Goal: Information Seeking & Learning: Find specific page/section

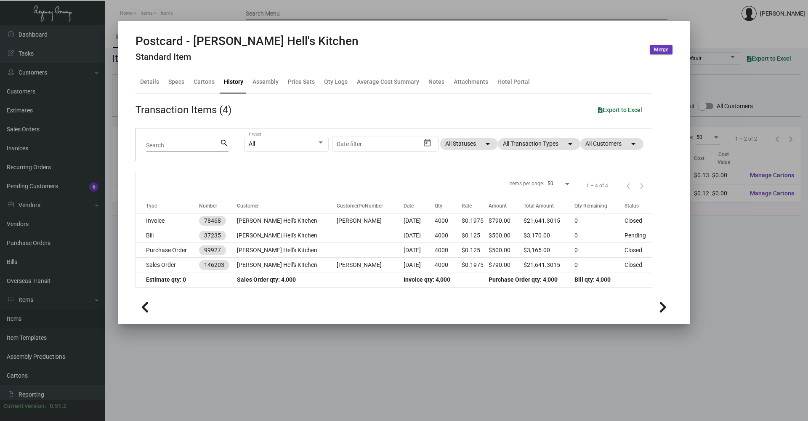
click at [168, 16] on div at bounding box center [404, 210] width 808 height 421
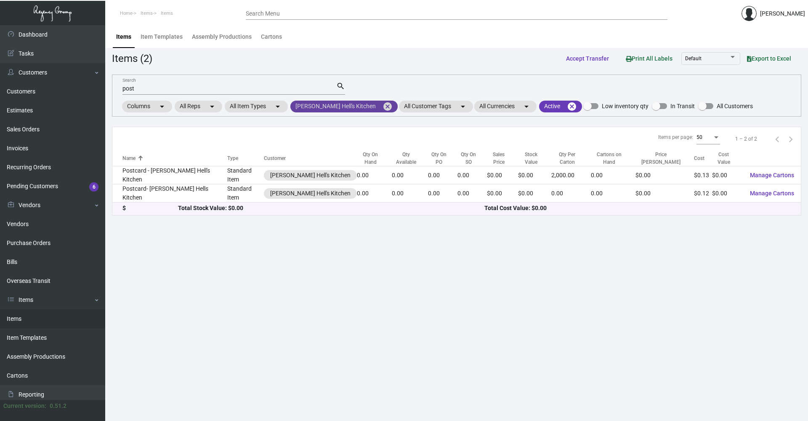
click at [383, 106] on mat-icon "cancel" at bounding box center [388, 106] width 10 height 10
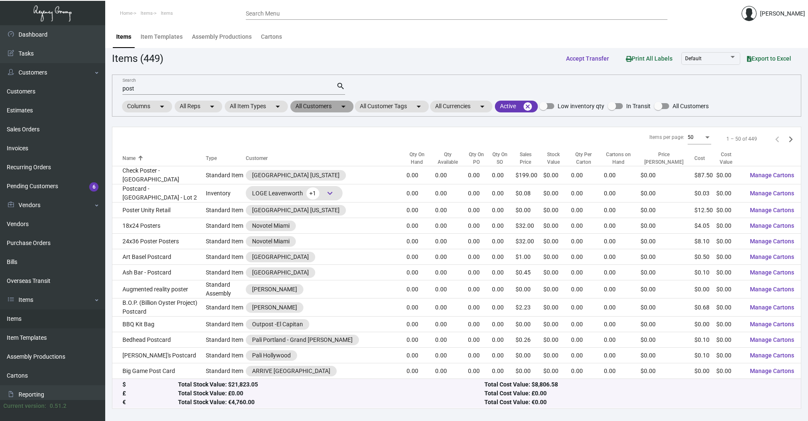
click at [321, 108] on mat-chip "All Customers arrow_drop_down" at bounding box center [322, 107] width 63 height 12
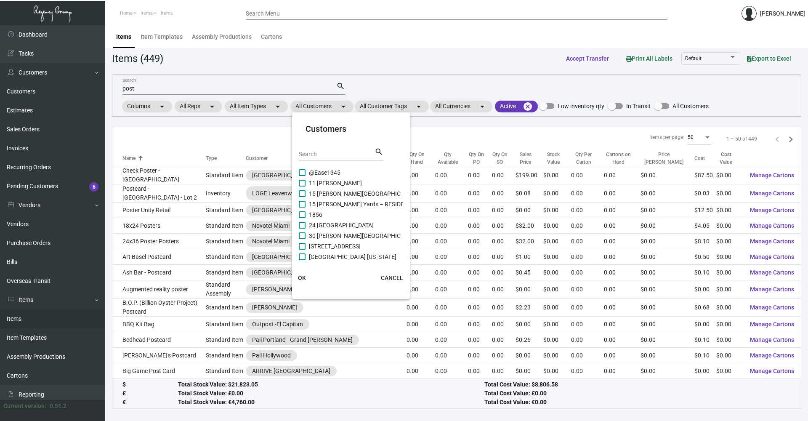
click at [322, 153] on input "Search" at bounding box center [337, 154] width 76 height 7
type input "thompso"
click at [302, 195] on span at bounding box center [302, 191] width 7 height 7
click at [302, 195] on input "[PERSON_NAME] Hotels" at bounding box center [302, 195] width 0 height 0
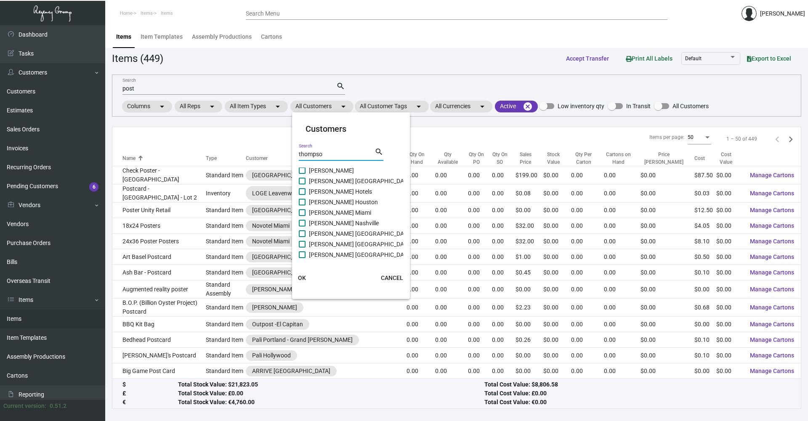
checkbox input "true"
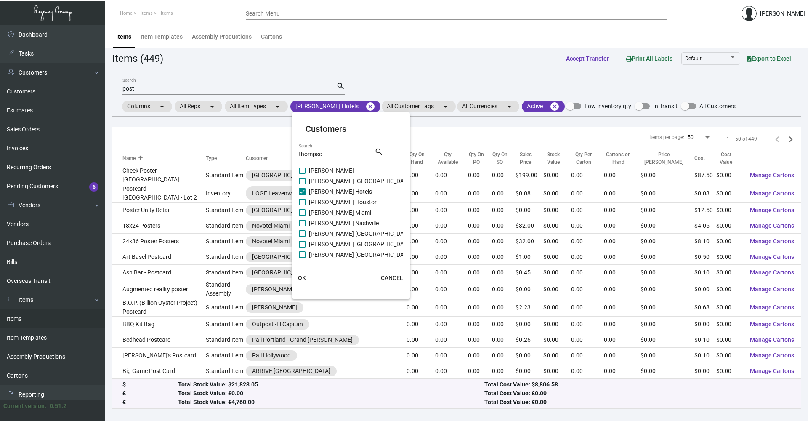
click at [303, 279] on span "OK" at bounding box center [302, 278] width 8 height 7
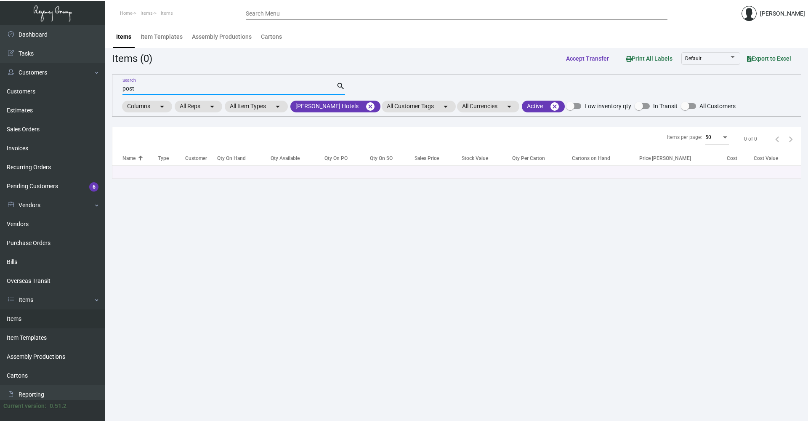
drag, startPoint x: 164, startPoint y: 90, endPoint x: 116, endPoint y: 86, distance: 48.2
click at [116, 86] on div "post Search search Columns arrow_drop_down All Reps arrow_drop_down All Item Ty…" at bounding box center [457, 96] width 690 height 42
type input "h"
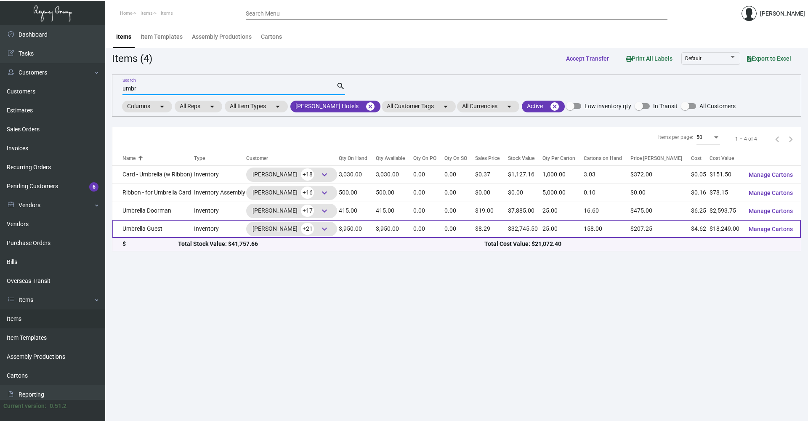
type input "umbr"
click at [186, 232] on td "Umbrella Guest" at bounding box center [153, 229] width 82 height 18
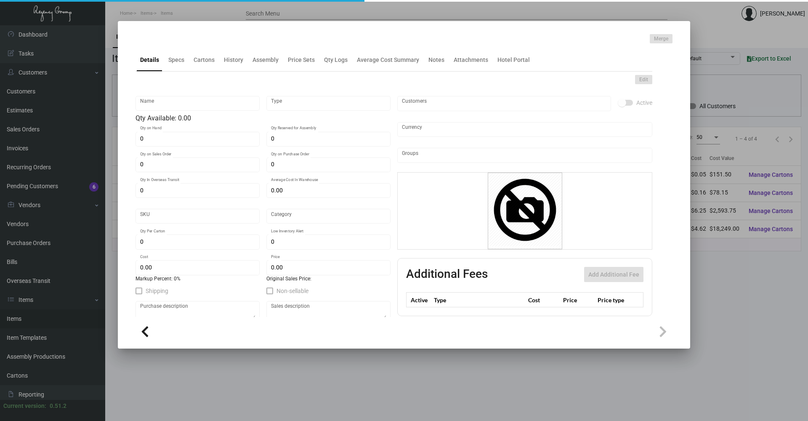
type input "Umbrella Guest"
type input "Inventory"
type input "3,950"
type input "2,600"
type input "$ 88.25"
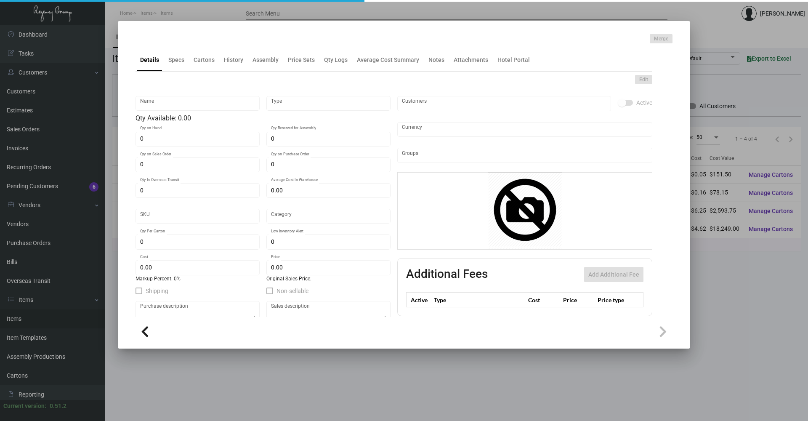
type input "3166"
type input "Standard"
type input "25"
type input "500"
type input "$ 4.62"
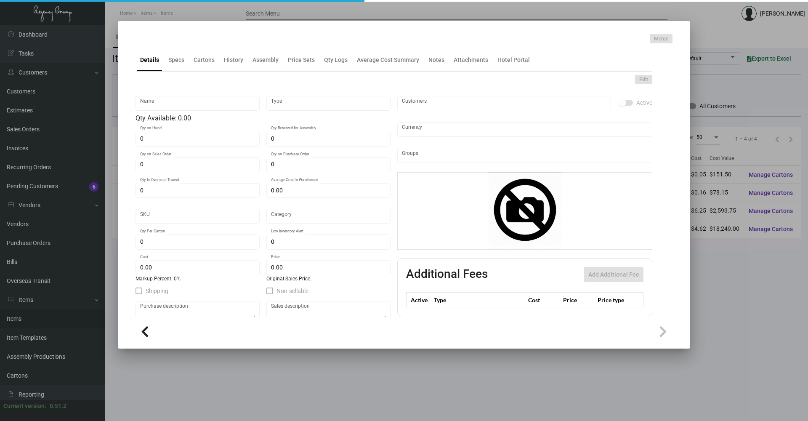
type input "$ 8.29"
type textarea "Umbrella: size 24” when closed, 8 panel square shape umbrella as attached style…"
checkbox input "true"
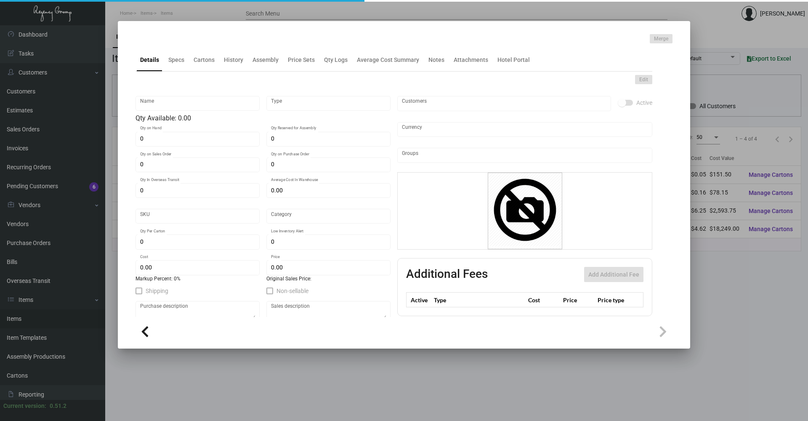
type input "United States Dollar $"
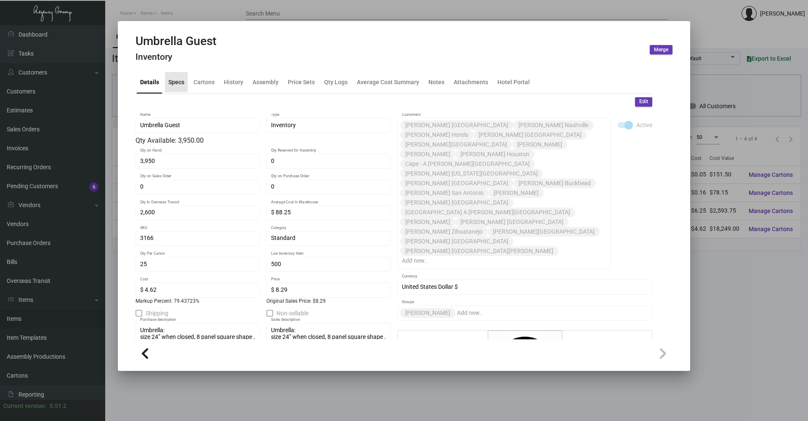
drag, startPoint x: 168, startPoint y: 81, endPoint x: 180, endPoint y: 82, distance: 12.2
click at [169, 81] on div "Specs" at bounding box center [176, 81] width 16 height 9
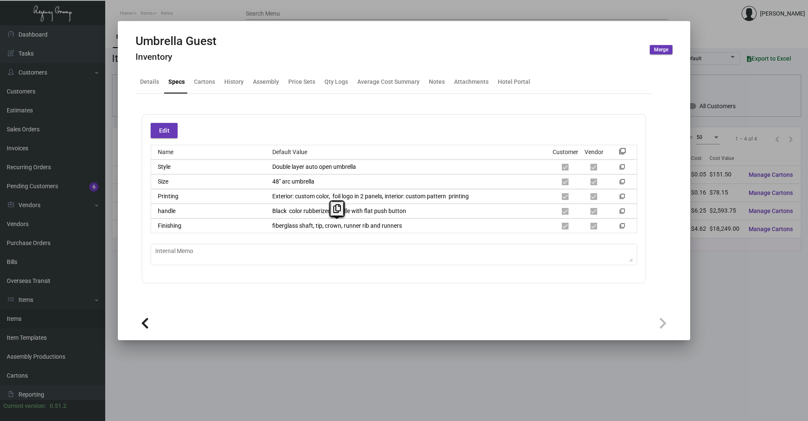
click at [271, 229] on div "fiberglass shaft, tip, crown, runner rib and runners" at bounding box center [409, 225] width 286 height 9
click at [453, 237] on div "Edit Name Default Value Customer Vendor filter_none Style Double layer auto ope…" at bounding box center [394, 198] width 504 height 169
drag, startPoint x: 643, startPoint y: 5, endPoint x: 593, endPoint y: 1, distance: 50.2
click at [637, 5] on div at bounding box center [404, 210] width 808 height 421
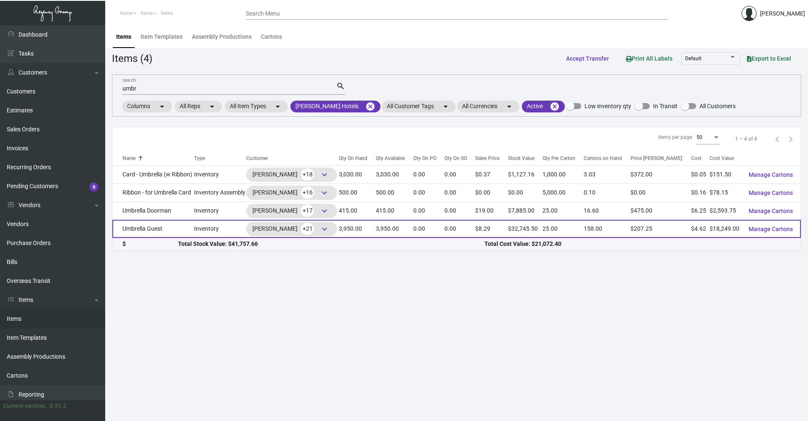
click at [171, 226] on td "Umbrella Guest" at bounding box center [153, 229] width 82 height 18
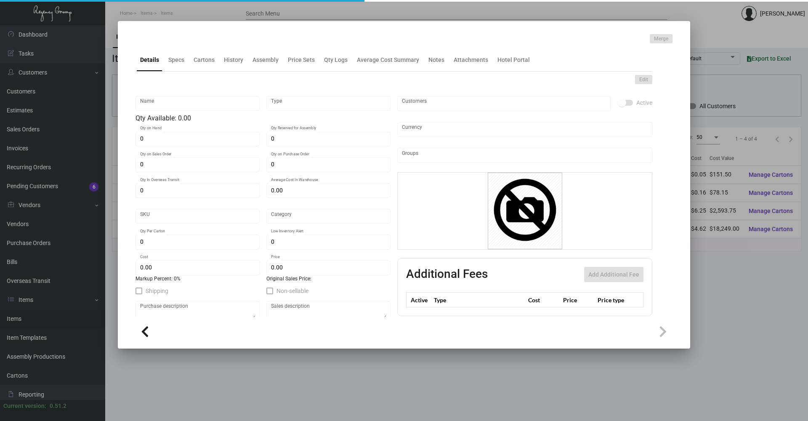
type input "Umbrella Guest"
type input "Inventory"
type input "3,950"
type input "2,600"
type input "$ 88.25"
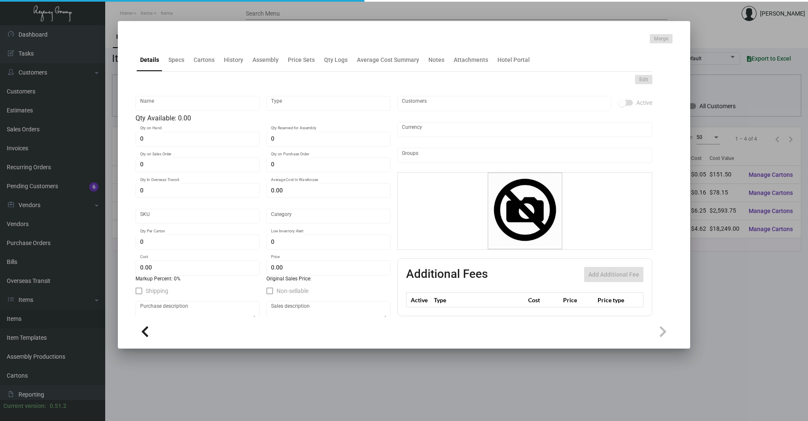
type input "3166"
type input "Standard"
type input "25"
type input "500"
type input "$ 4.62"
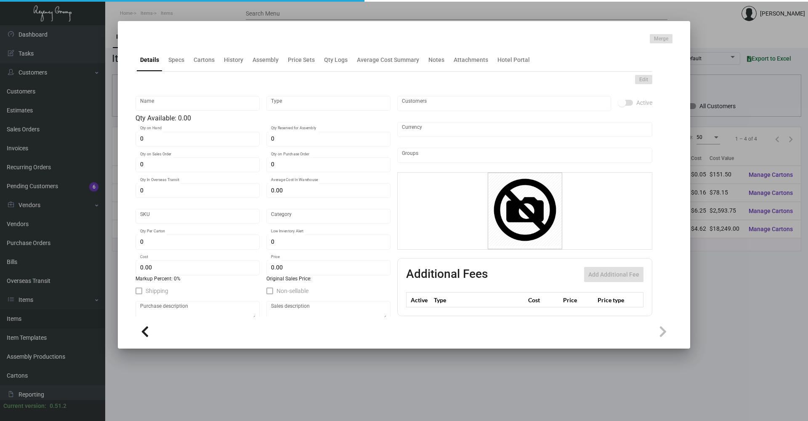
type input "$ 8.29"
type textarea "Umbrella: size 24” when closed, 8 panel square shape umbrella as attached style…"
checkbox input "true"
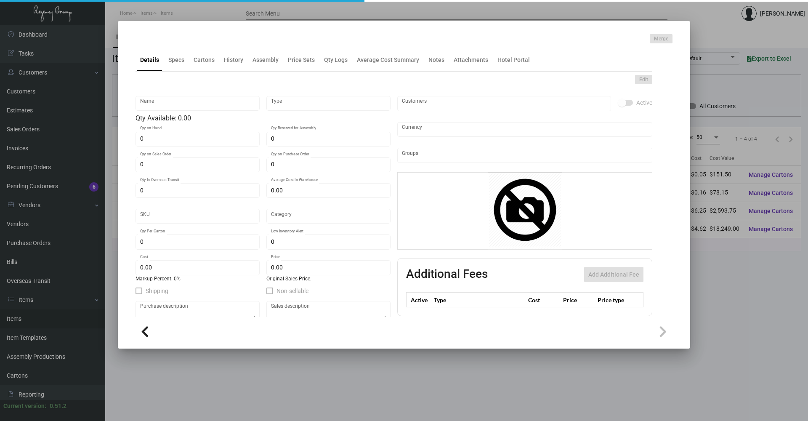
type input "United States Dollar $"
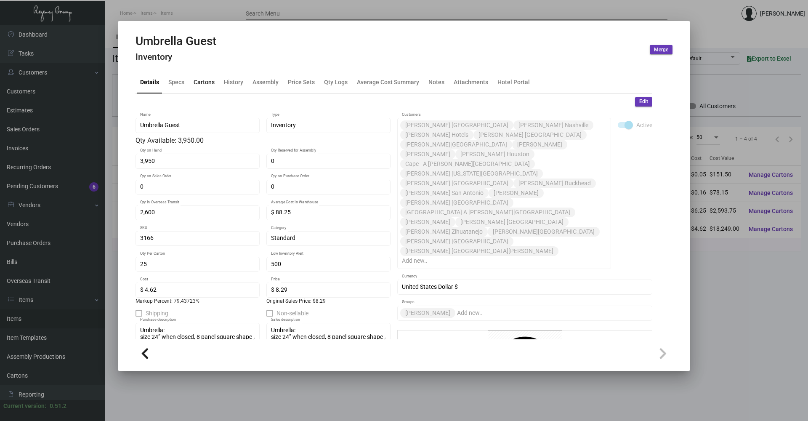
click at [198, 84] on div "Cartons" at bounding box center [204, 81] width 21 height 9
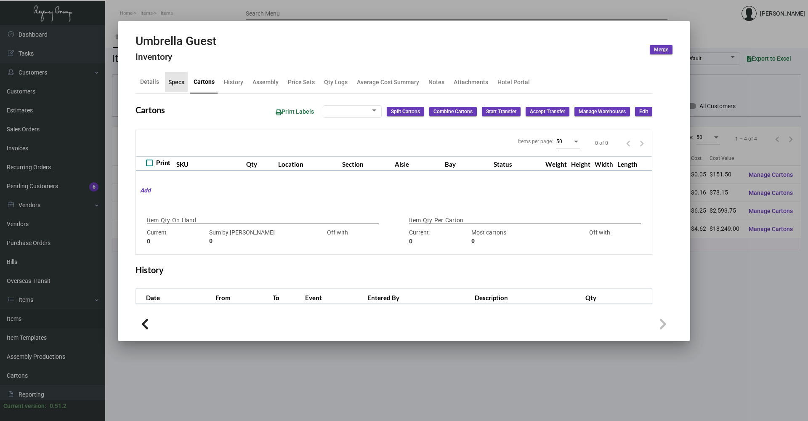
click at [165, 86] on div "Specs" at bounding box center [176, 82] width 23 height 20
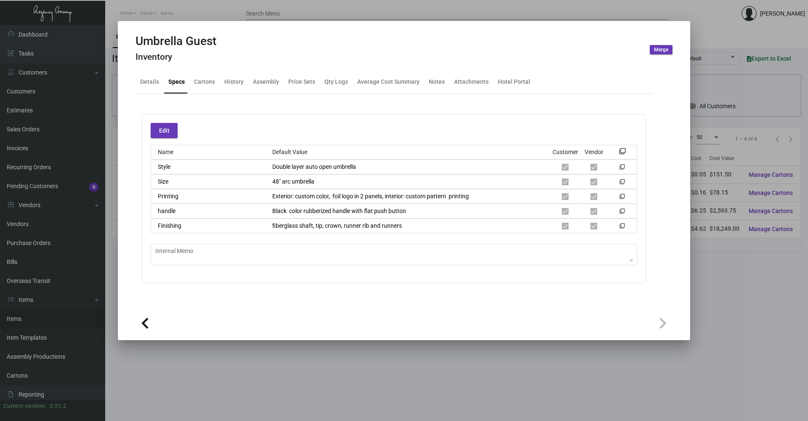
click at [310, 207] on div "handle Black color rubberized handle with flat push button filter_none" at bounding box center [394, 211] width 487 height 15
drag, startPoint x: 348, startPoint y: 245, endPoint x: 295, endPoint y: 229, distance: 55.5
click at [344, 243] on div "Edit Name Default Value Customer Vendor filter_none Style Double layer auto ope…" at bounding box center [394, 198] width 504 height 169
click at [403, 222] on div "fiberglass shaft, tip, crown, runner rib and runners" at bounding box center [409, 225] width 286 height 9
click at [268, 226] on div "fiberglass shaft, tip, crown, runner rib and runners" at bounding box center [409, 225] width 286 height 9
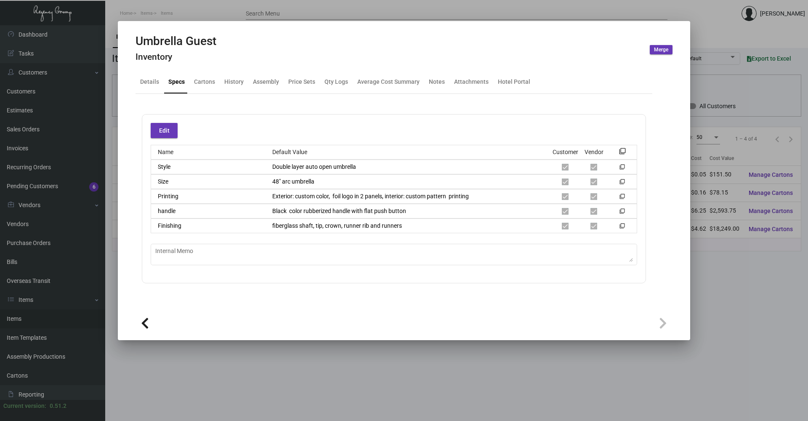
click at [685, 343] on div at bounding box center [404, 210] width 808 height 421
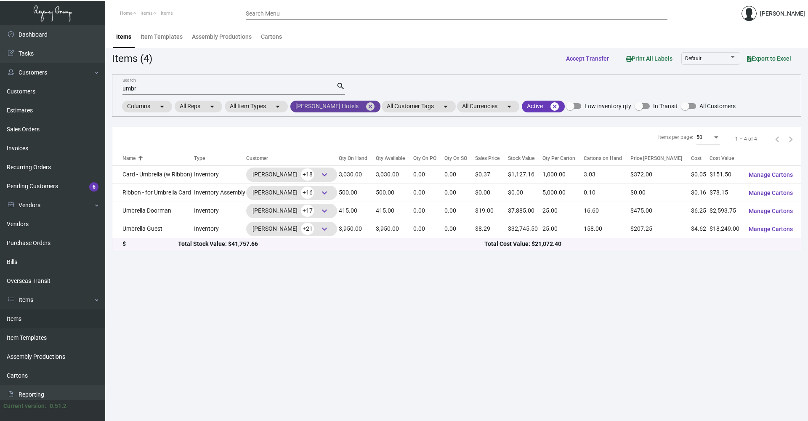
click at [365, 105] on mat-icon "cancel" at bounding box center [370, 106] width 10 height 10
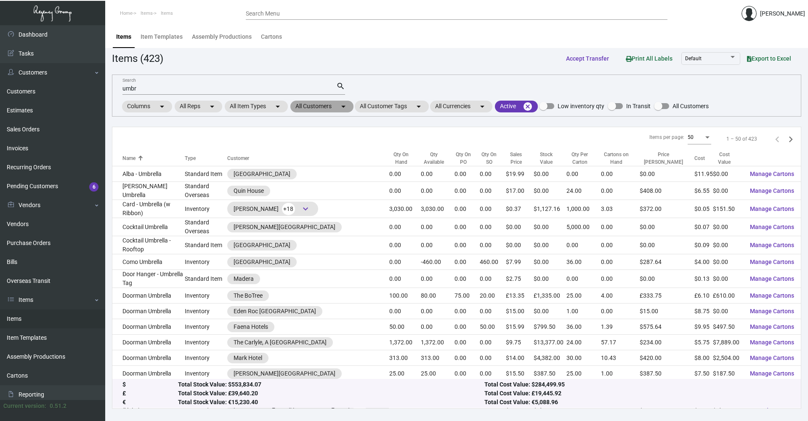
click at [342, 108] on mat-icon "arrow_drop_down" at bounding box center [343, 106] width 10 height 10
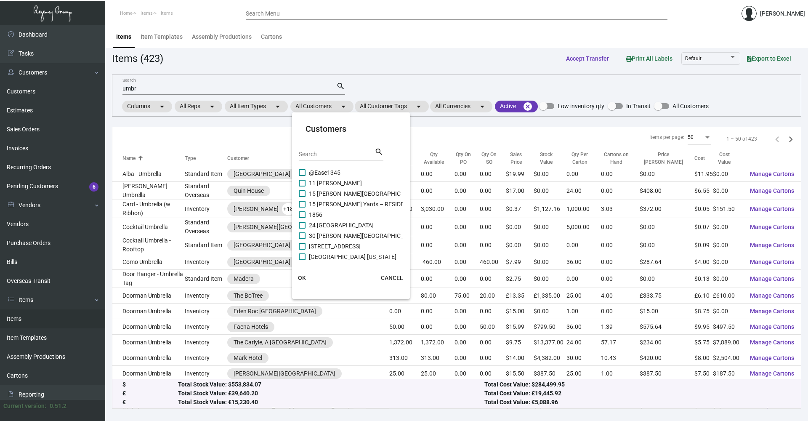
click at [310, 150] on div "Search" at bounding box center [337, 153] width 76 height 13
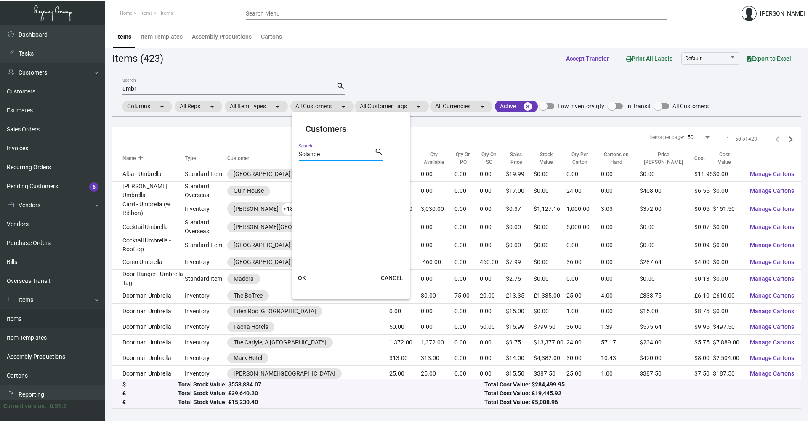
click at [334, 156] on input "Solange" at bounding box center [337, 154] width 76 height 7
type input "Solange"
drag, startPoint x: 324, startPoint y: 83, endPoint x: 330, endPoint y: 102, distance: 20.0
click at [324, 84] on div at bounding box center [404, 210] width 808 height 421
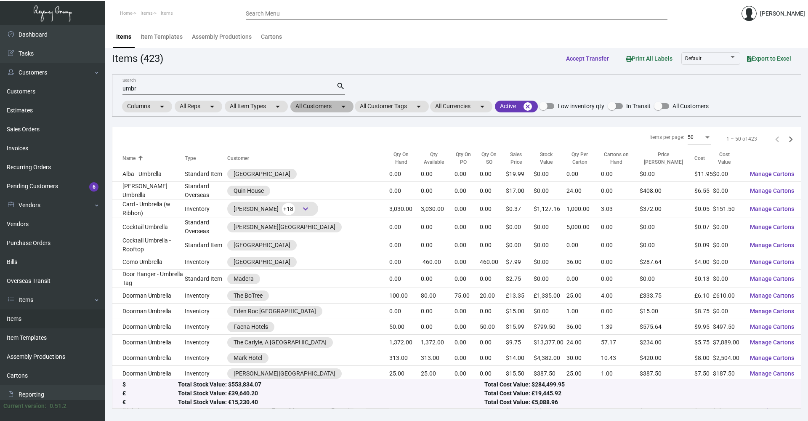
click at [336, 106] on mat-chip "All Customers arrow_drop_down" at bounding box center [322, 107] width 63 height 12
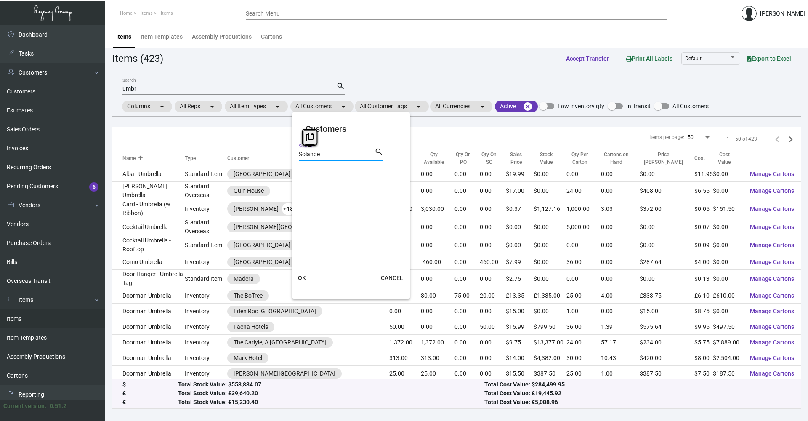
drag, startPoint x: 332, startPoint y: 155, endPoint x: 267, endPoint y: 160, distance: 64.6
click at [272, 160] on div "Customers Solange Search search OK CANCEL" at bounding box center [404, 210] width 808 height 421
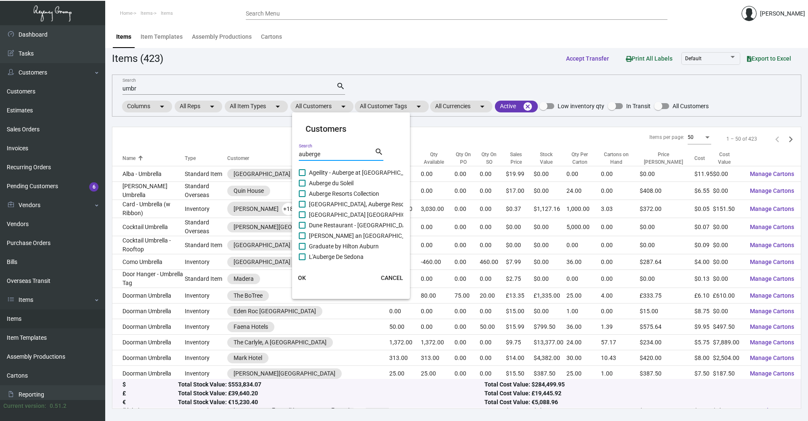
type input "auberge"
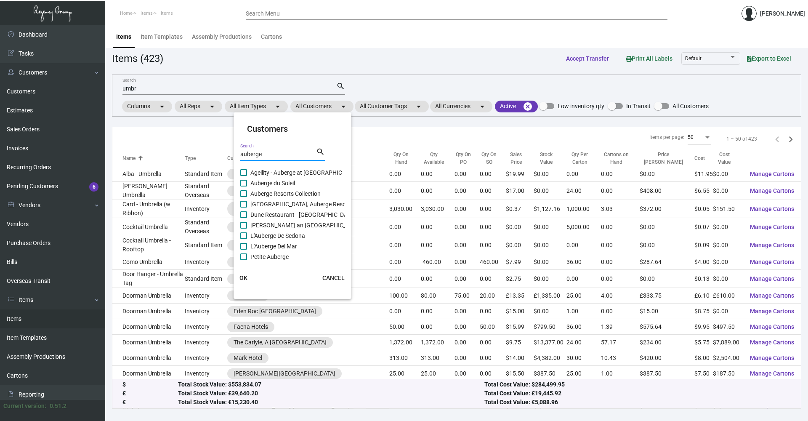
click at [265, 65] on div at bounding box center [404, 210] width 808 height 421
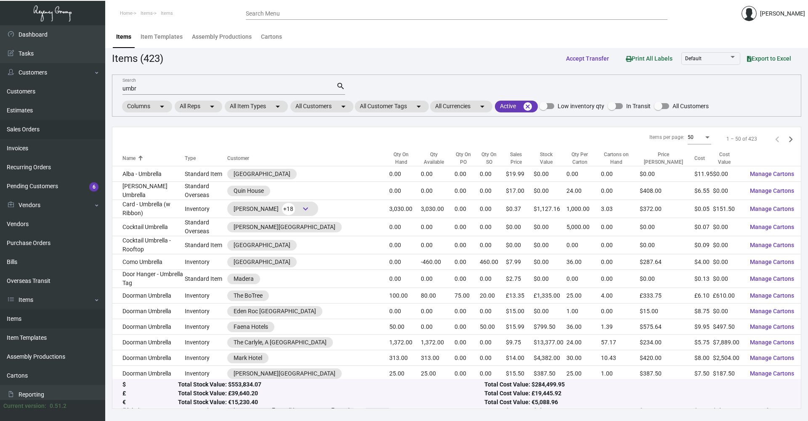
click at [21, 128] on link "Sales Orders" at bounding box center [52, 129] width 105 height 19
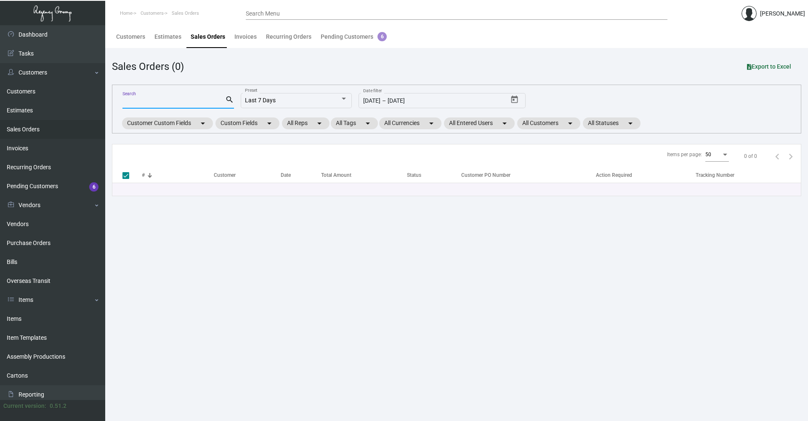
click at [151, 102] on input "Search" at bounding box center [174, 102] width 103 height 7
paste input "126410"
type input "126410"
checkbox input "false"
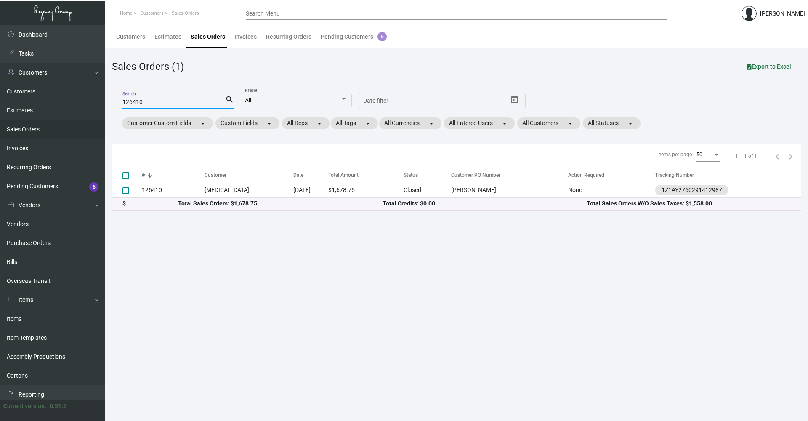
type input "126410"
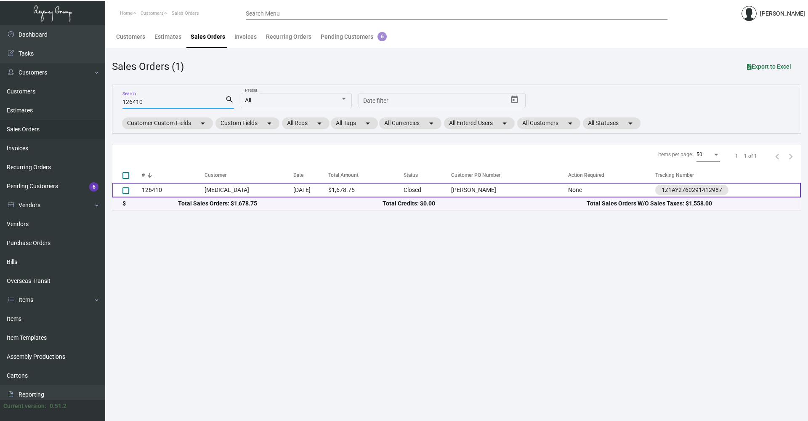
click at [187, 191] on td "126410" at bounding box center [173, 190] width 63 height 15
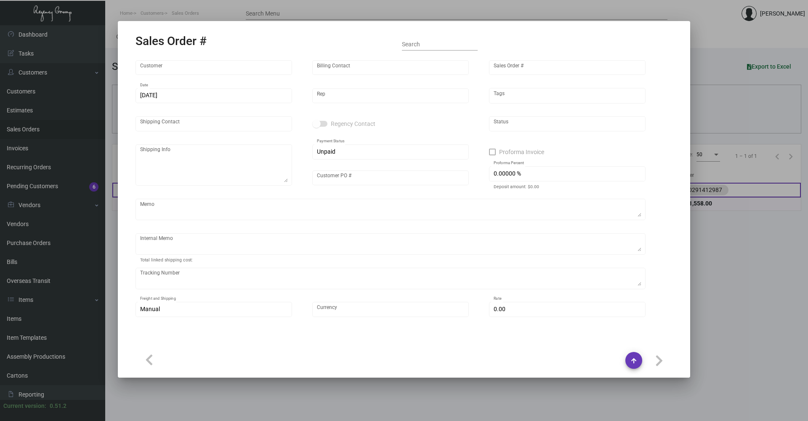
type input "[MEDICAL_DATA]"
type input "[PERSON_NAME]"
type input "126410"
type input "[DATE]"
type input "[PERSON_NAME]"
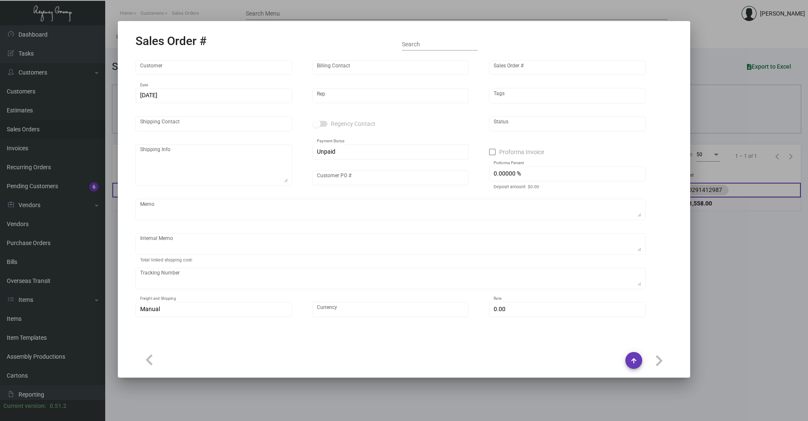
type input "[PERSON_NAME]"
type textarea "[MEDICAL_DATA] - [PERSON_NAME] [STREET_ADDRESS]"
type input "[PERSON_NAME]"
type textarea "108.05 2nd day"
type input "United States Dollar $"
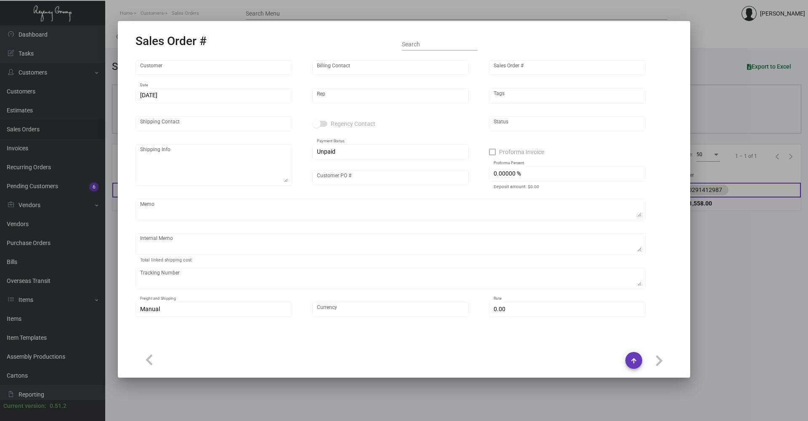
type input "$ 0.00"
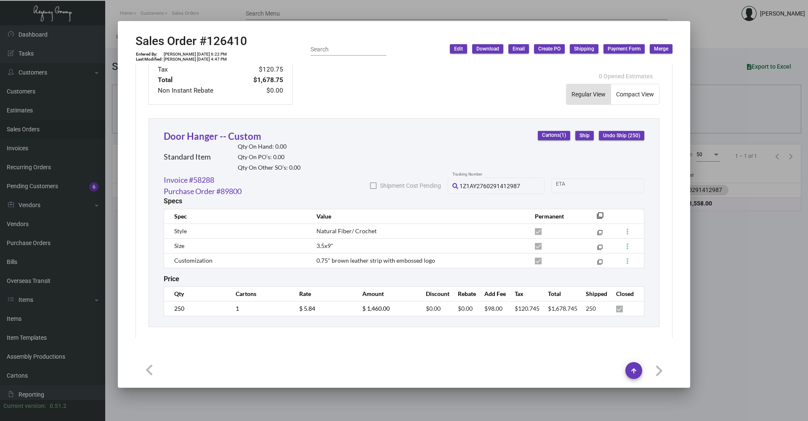
scroll to position [416, 0]
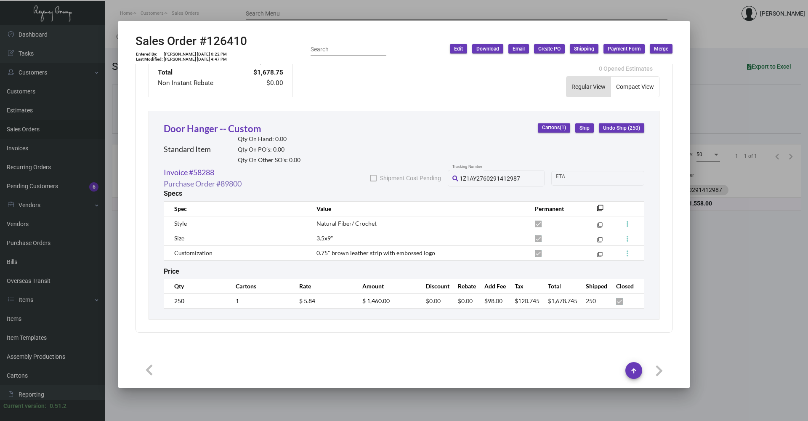
click at [192, 179] on link "Purchase Order #89800" at bounding box center [203, 183] width 78 height 11
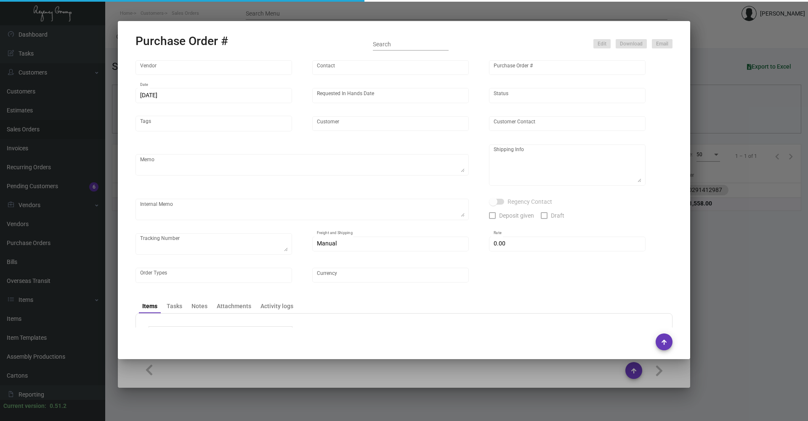
type input "Hangzhou [PERSON_NAME] Leisure Product Co. LTD"
type input "[PERSON_NAME]"
type input "89800"
type input "[DATE]"
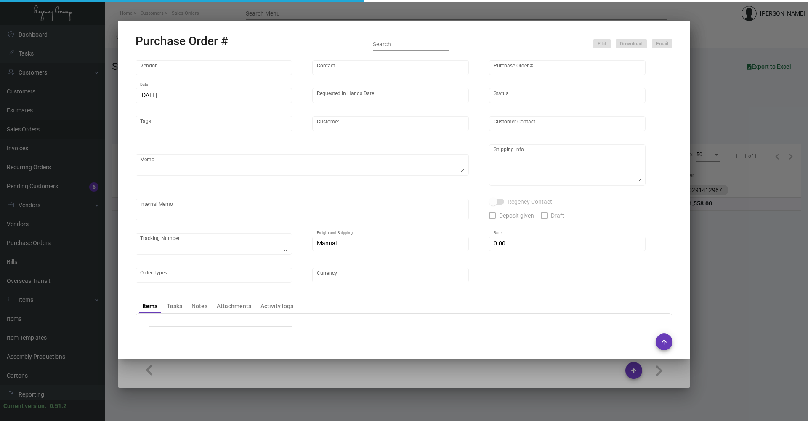
type input "[MEDICAL_DATA]"
type textarea "Regency Group NJ - [PERSON_NAME] [STREET_ADDRESS]"
checkbox input "true"
type input "$ 0.00"
type input "United States Dollar $"
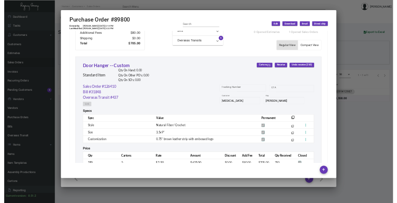
scroll to position [376, 0]
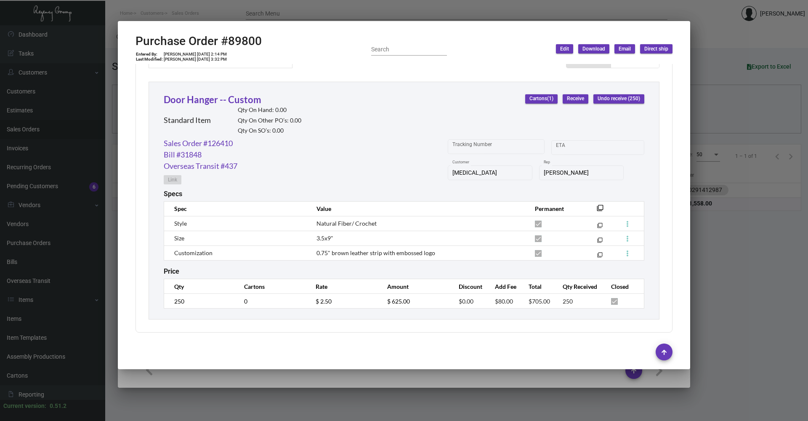
click at [295, 13] on div at bounding box center [404, 210] width 808 height 421
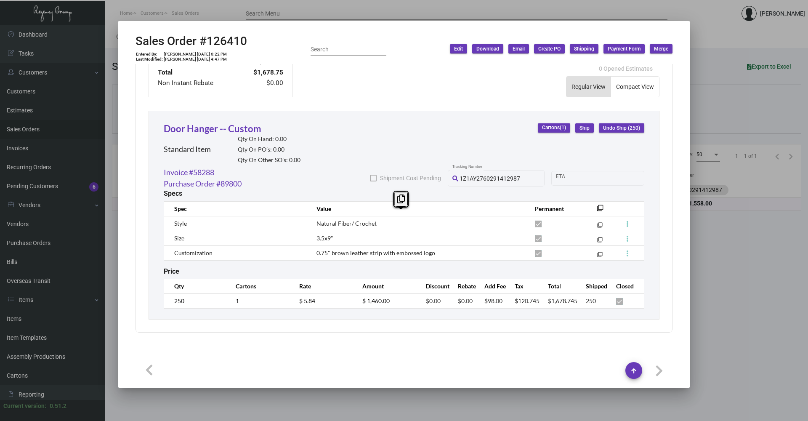
copy tbody "Style Natural Fiber/ Crochet filter_none Size 3.5x9" filter_none Customization …"
drag, startPoint x: 173, startPoint y: 219, endPoint x: 441, endPoint y: 248, distance: 269.3
click at [441, 248] on tbody "Style Natural Fiber/ Crochet filter_none Size 3.5x9" filter_none Customization …" at bounding box center [404, 238] width 480 height 44
click at [307, 267] on div "Price" at bounding box center [404, 271] width 481 height 8
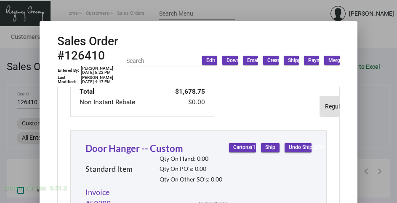
drag, startPoint x: 233, startPoint y: 0, endPoint x: 140, endPoint y: -10, distance: 93.5
click at [140, 0] on html "Home Customers Sales Orders Search Menu [PERSON_NAME] Dashboard Dashboard Tasks…" at bounding box center [198, 101] width 397 height 203
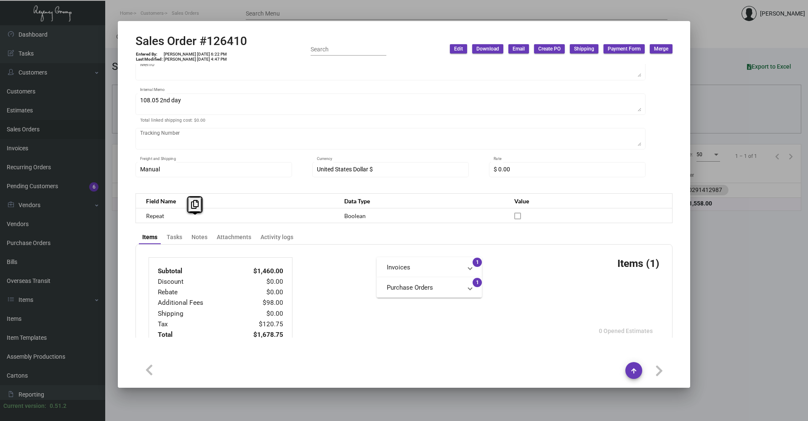
scroll to position [0, 0]
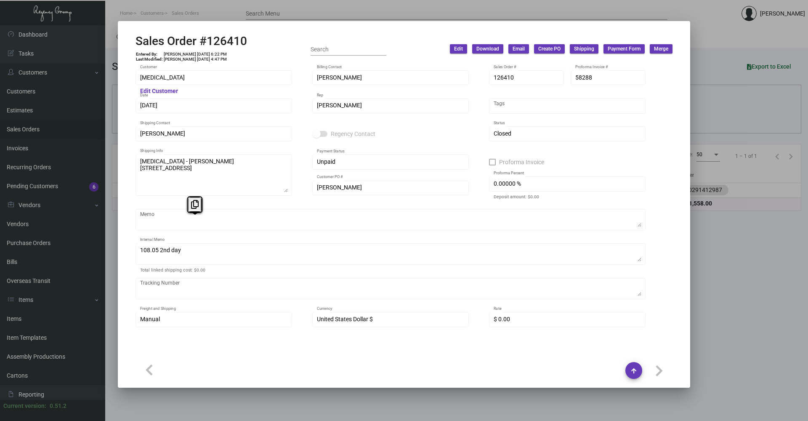
click at [197, 10] on div at bounding box center [404, 210] width 808 height 421
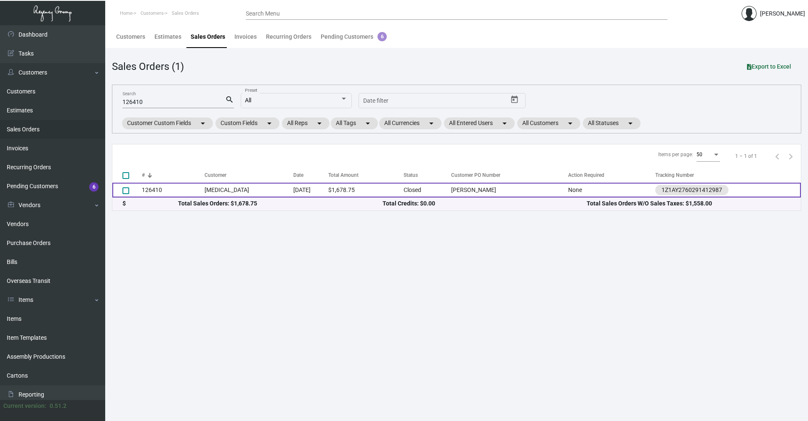
click at [293, 190] on td "[DATE]" at bounding box center [310, 190] width 35 height 15
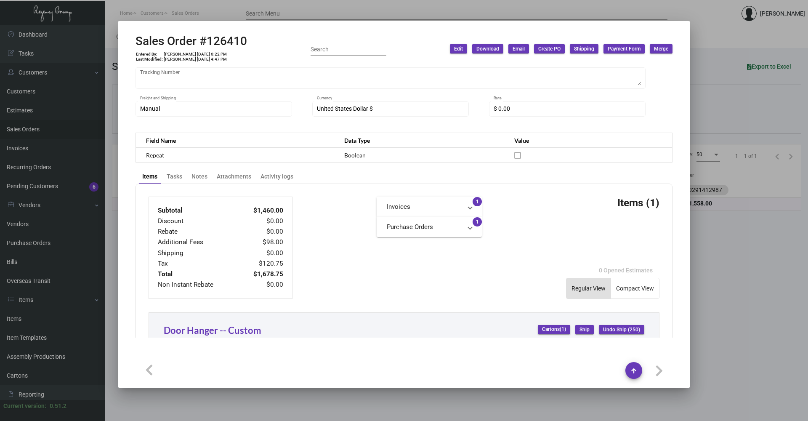
scroll to position [416, 0]
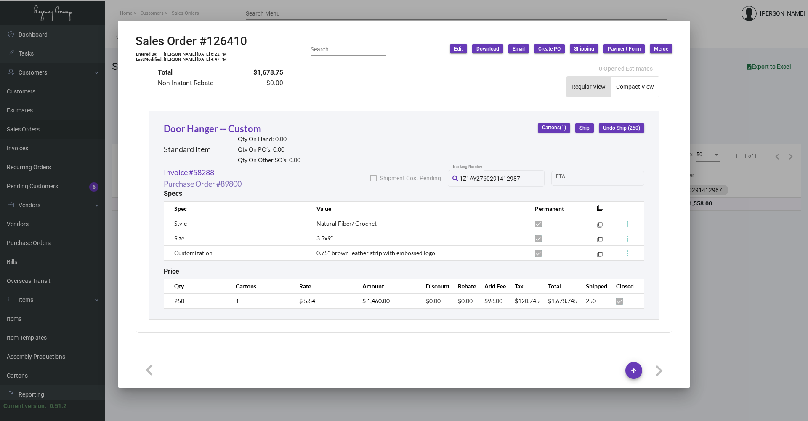
click at [228, 178] on link "Purchase Order #89800" at bounding box center [203, 183] width 78 height 11
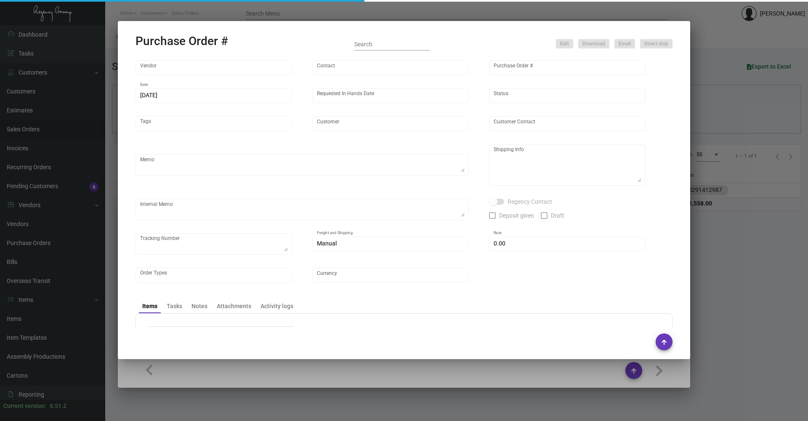
type input "Hangzhou [PERSON_NAME] Leisure Product Co. LTD"
type input "[PERSON_NAME]"
type input "89800"
type input "[DATE]"
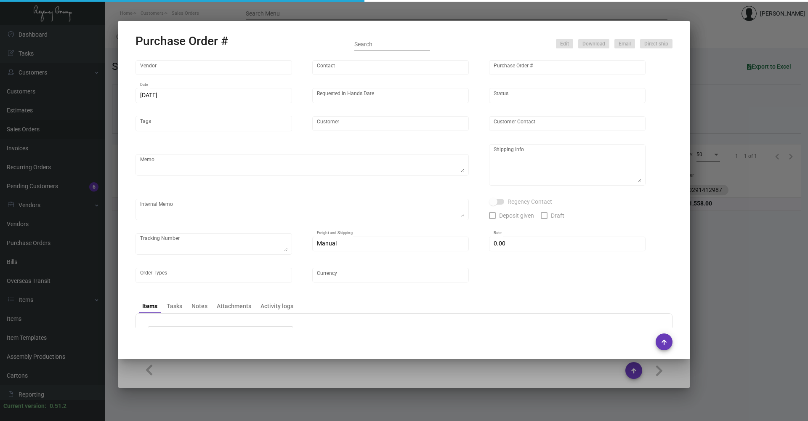
type input "[MEDICAL_DATA]"
type textarea "Regency Group NJ - [PERSON_NAME] [STREET_ADDRESS]"
checkbox input "true"
type input "$ 0.00"
type input "United States Dollar $"
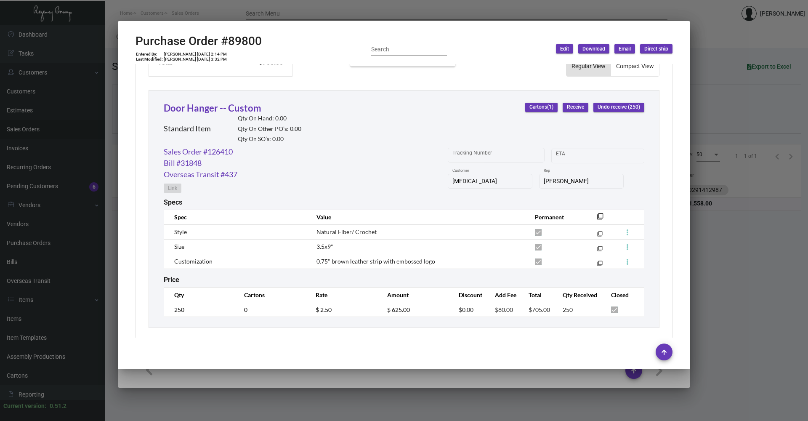
scroll to position [376, 0]
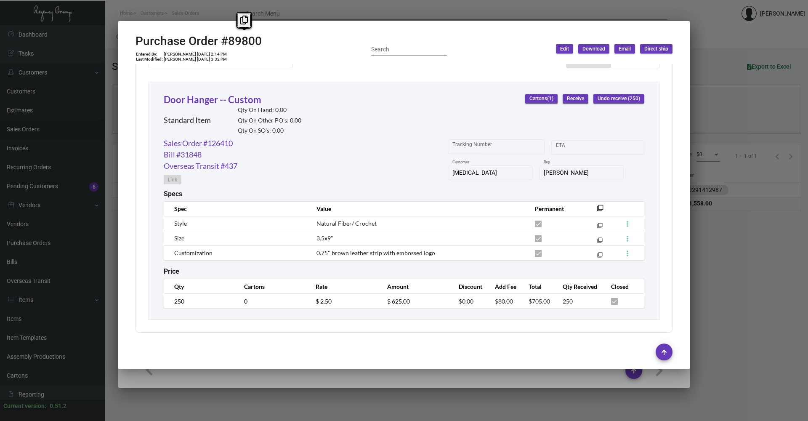
copy h2 "89800"
drag, startPoint x: 228, startPoint y: 41, endPoint x: 263, endPoint y: 41, distance: 34.5
click at [263, 41] on div "Purchase Order #89800 Entered By: [PERSON_NAME] [DATE] 2:14 PM Last Modified: […" at bounding box center [404, 49] width 537 height 30
copy td "[DATE]"
drag, startPoint x: 181, startPoint y: 53, endPoint x: 196, endPoint y: 53, distance: 14.7
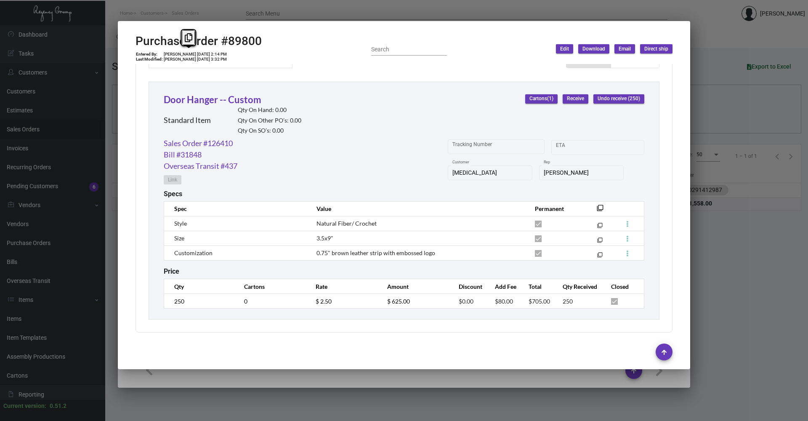
click at [196, 53] on td "[PERSON_NAME] [DATE] 2:14 PM" at bounding box center [195, 54] width 64 height 5
click at [171, 303] on td "250" at bounding box center [200, 301] width 72 height 15
click at [348, 300] on td "$ 2.50" at bounding box center [343, 301] width 72 height 15
drag, startPoint x: 312, startPoint y: 300, endPoint x: 309, endPoint y: 304, distance: 4.7
click at [309, 304] on td "$ 2.50" at bounding box center [343, 301] width 72 height 15
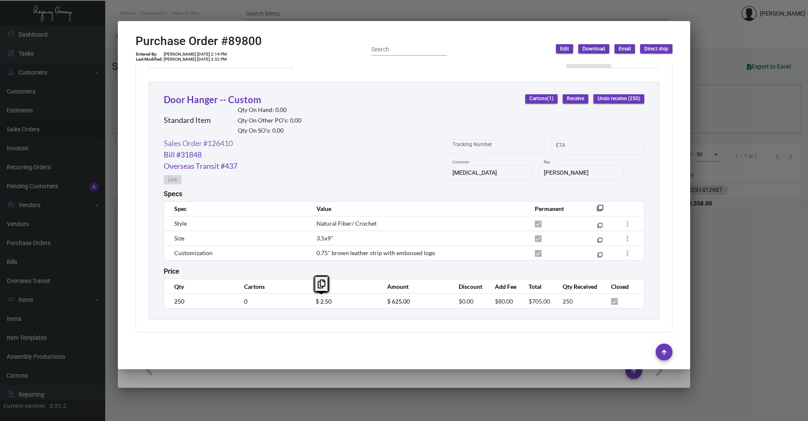
click at [232, 146] on link "Sales Order #126410" at bounding box center [198, 143] width 69 height 11
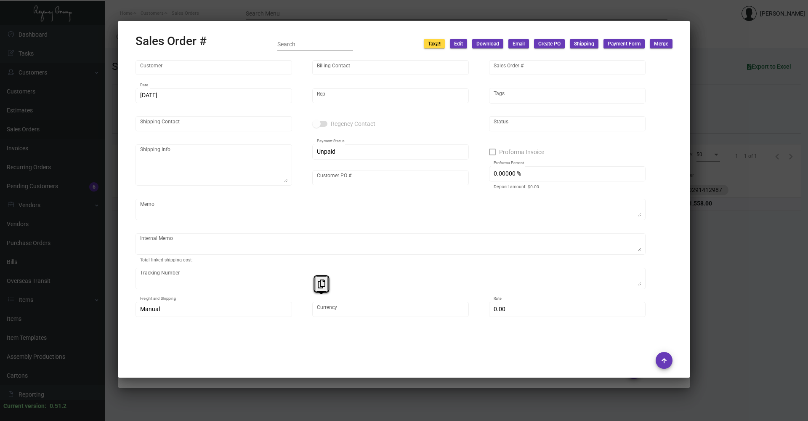
type input "[MEDICAL_DATA]"
type input "[PERSON_NAME]"
type input "126410"
type input "[DATE]"
type input "[PERSON_NAME]"
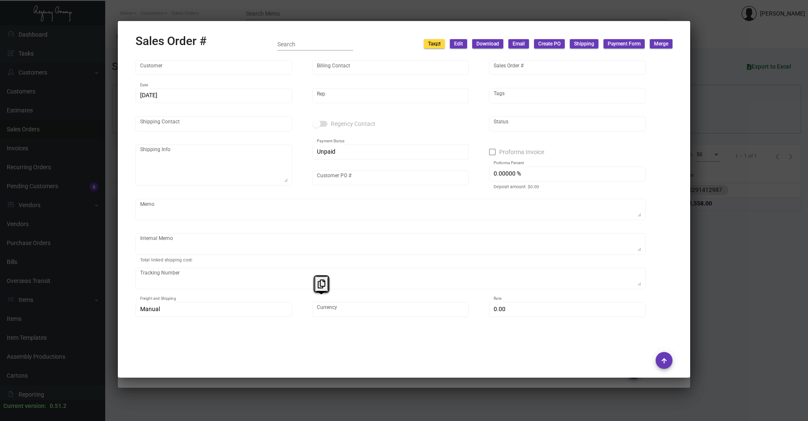
type input "[PERSON_NAME]"
type textarea "[MEDICAL_DATA] - [PERSON_NAME] [STREET_ADDRESS]"
type input "[PERSON_NAME]"
type textarea "108.05 2nd day"
type input "United States Dollar $"
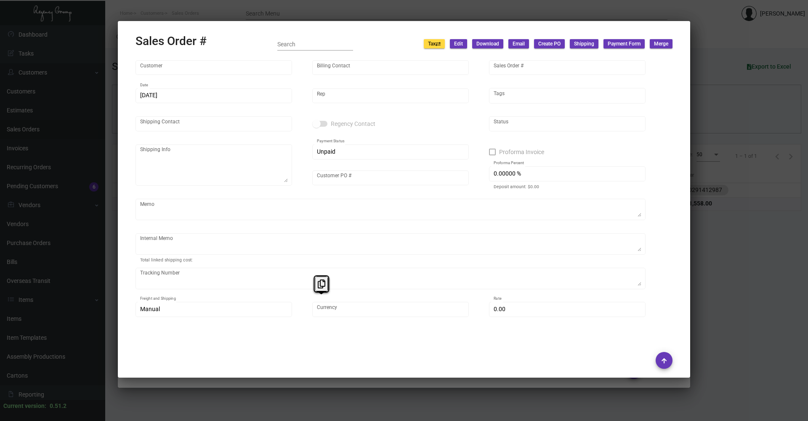
type input "$ 0.00"
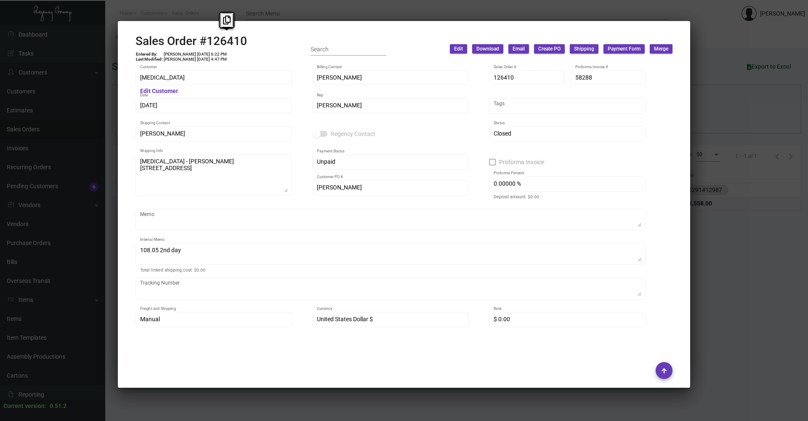
copy h2 "126410"
drag, startPoint x: 206, startPoint y: 42, endPoint x: 272, endPoint y: 42, distance: 65.7
click at [272, 42] on div "Sales Order #126410 Entered By: [PERSON_NAME] [DATE] 6:22 PM Last Modified: [PE…" at bounding box center [404, 49] width 537 height 30
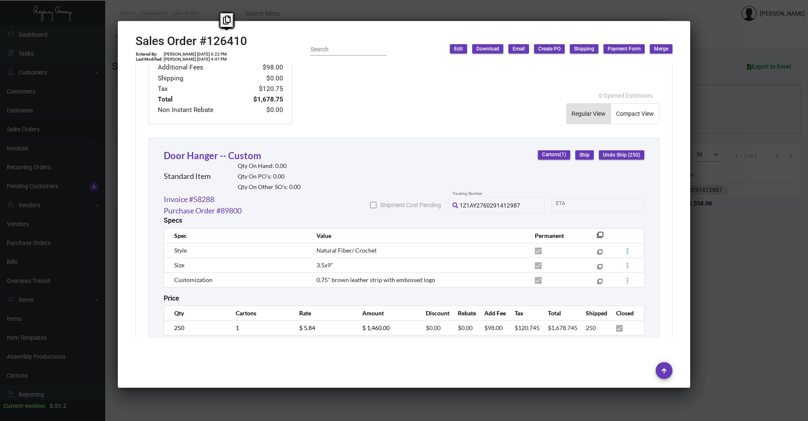
scroll to position [416, 0]
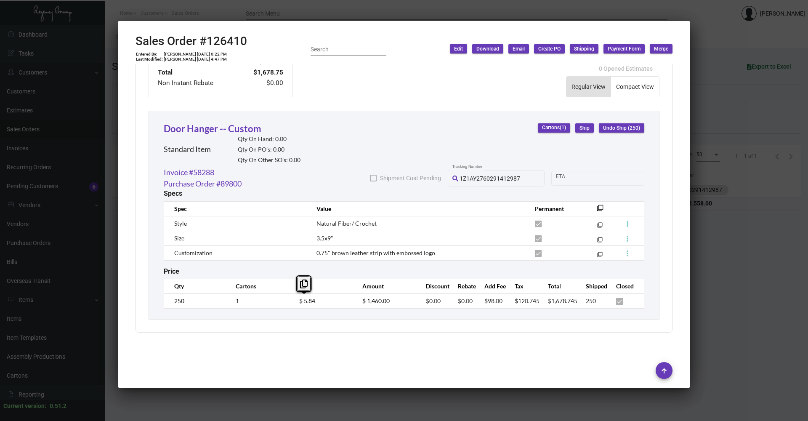
click at [287, 294] on tr "250 1 $ 5.84 $ 1,460.00 $0.00 $0.00 $98.00 $120.745 $1,678.745 250" at bounding box center [404, 300] width 480 height 15
copy span "Natural Fiber/ Crochet"
drag, startPoint x: 316, startPoint y: 219, endPoint x: 373, endPoint y: 219, distance: 56.8
click at [373, 220] on span "Natural Fiber/ Crochet" at bounding box center [347, 223] width 60 height 7
copy span "3.5x9""
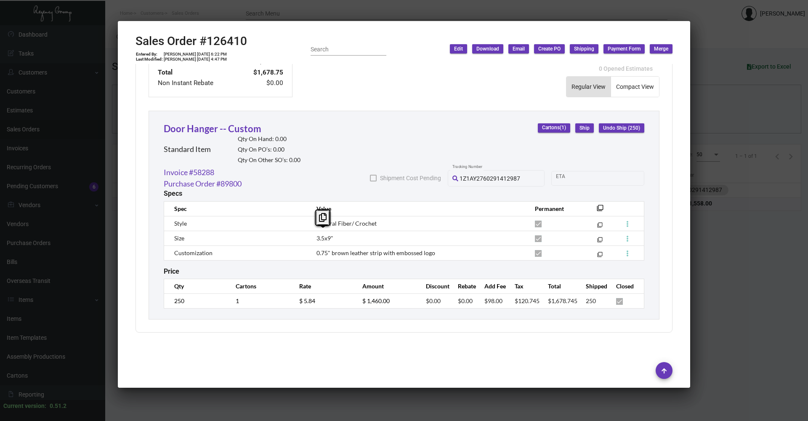
drag, startPoint x: 314, startPoint y: 235, endPoint x: 339, endPoint y: 235, distance: 24.8
click at [339, 235] on td "3.5x9"" at bounding box center [417, 238] width 219 height 15
drag, startPoint x: 314, startPoint y: 250, endPoint x: 322, endPoint y: 245, distance: 9.0
click at [322, 245] on td "0.75" brown leather strip with embossed logo" at bounding box center [417, 252] width 219 height 15
drag, startPoint x: 322, startPoint y: 245, endPoint x: 389, endPoint y: 247, distance: 67.4
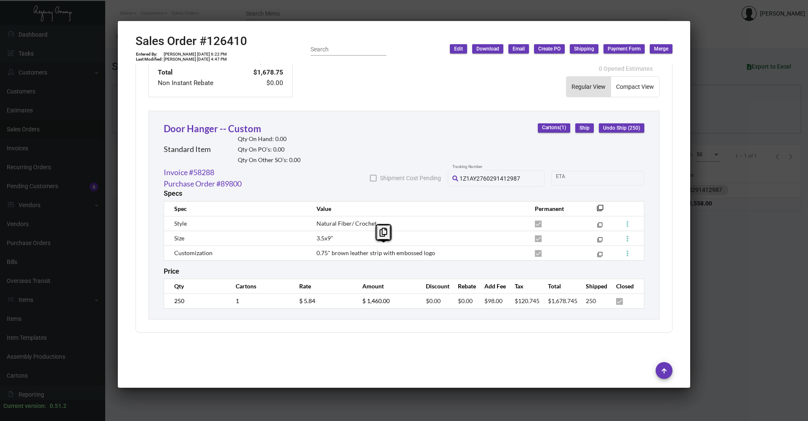
click at [389, 247] on td "0.75" brown leather strip with embossed logo" at bounding box center [417, 252] width 219 height 15
drag, startPoint x: 389, startPoint y: 247, endPoint x: 400, endPoint y: 252, distance: 11.9
click at [400, 252] on span "0.75" brown leather strip with embossed logo" at bounding box center [376, 252] width 119 height 7
copy span "0.75" brown leather strip with embossed logo"
drag, startPoint x: 314, startPoint y: 247, endPoint x: 440, endPoint y: 251, distance: 126.4
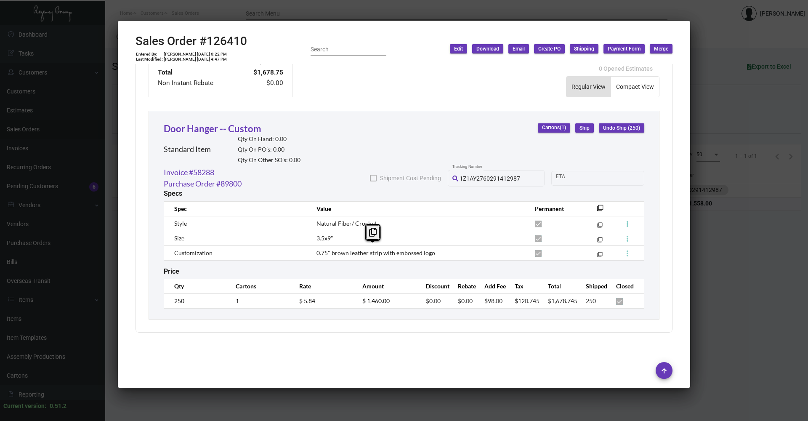
click at [440, 251] on td "0.75" brown leather strip with embossed logo" at bounding box center [417, 252] width 219 height 15
click at [731, 100] on div at bounding box center [404, 210] width 808 height 421
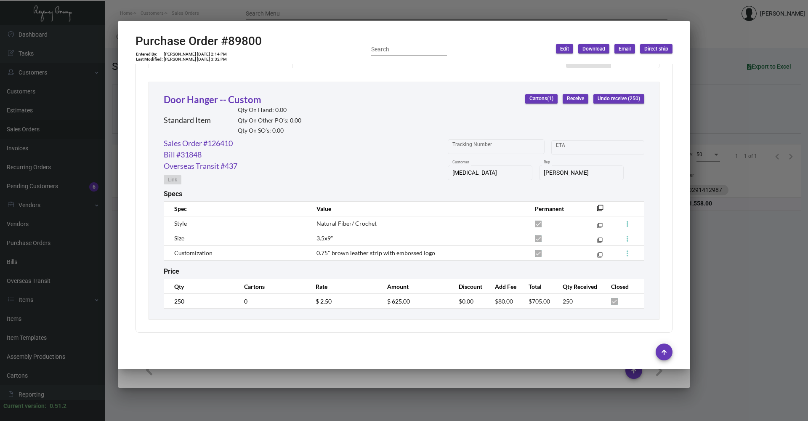
click at [789, 248] on div at bounding box center [404, 210] width 808 height 421
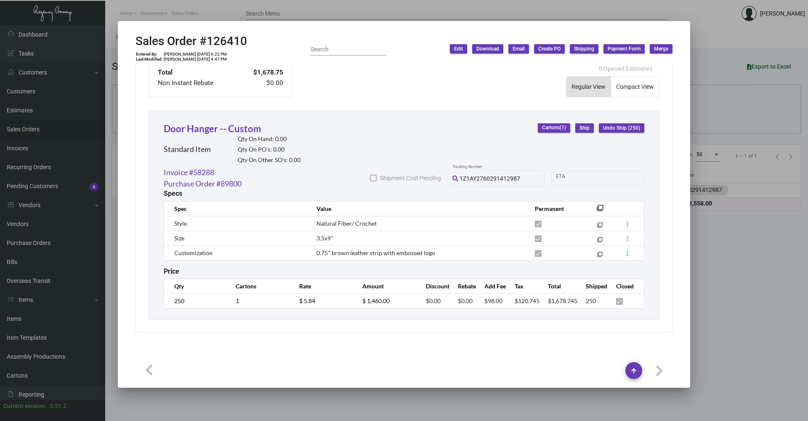
click at [747, 242] on div at bounding box center [404, 210] width 808 height 421
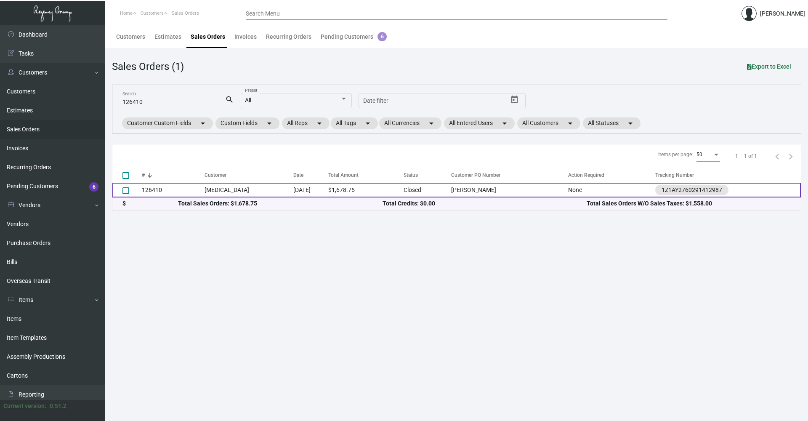
click at [175, 190] on td "126410" at bounding box center [173, 190] width 63 height 15
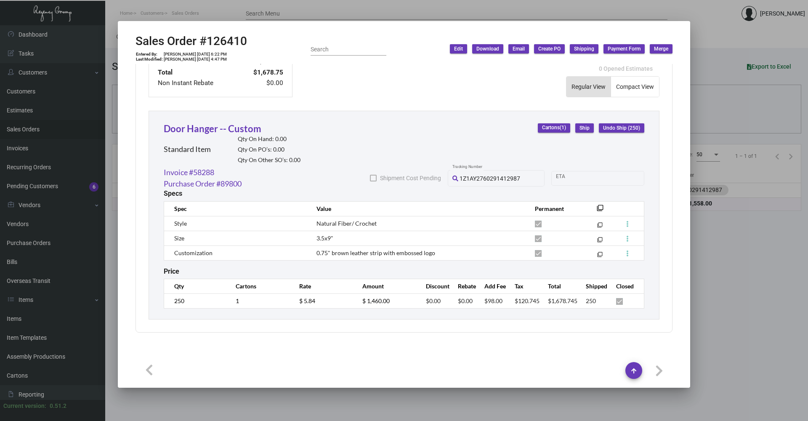
click at [699, 250] on div at bounding box center [404, 210] width 808 height 421
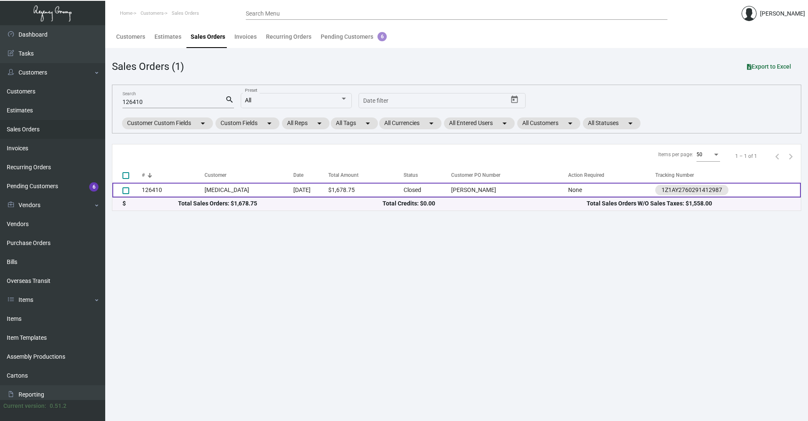
click at [201, 195] on td "126410" at bounding box center [173, 190] width 63 height 15
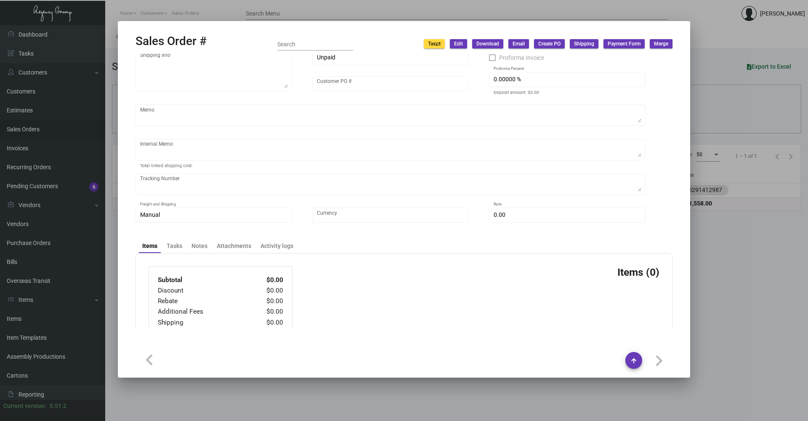
scroll to position [153, 0]
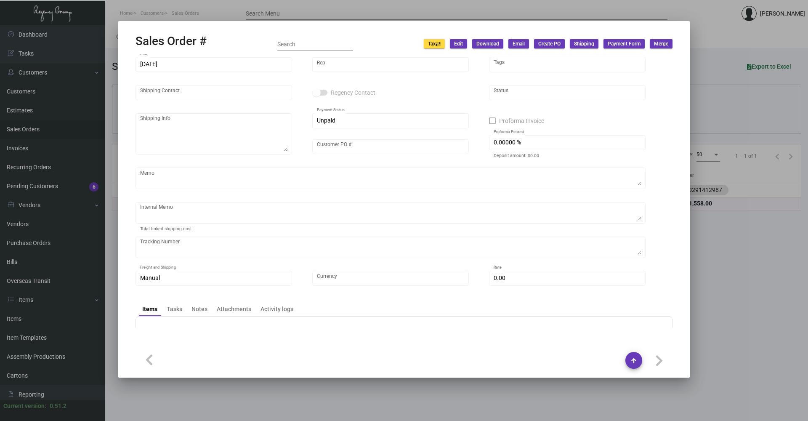
type input "[MEDICAL_DATA]"
type input "[PERSON_NAME]"
type input "126410"
type input "[DATE]"
type input "[PERSON_NAME]"
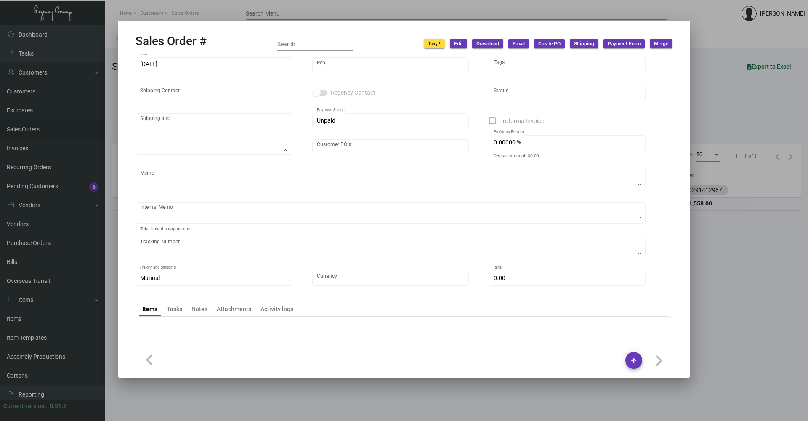
type input "[PERSON_NAME]"
type textarea "[MEDICAL_DATA] - [PERSON_NAME] [STREET_ADDRESS]"
type input "[PERSON_NAME]"
type textarea "108.05 2nd day"
type input "United States Dollar $"
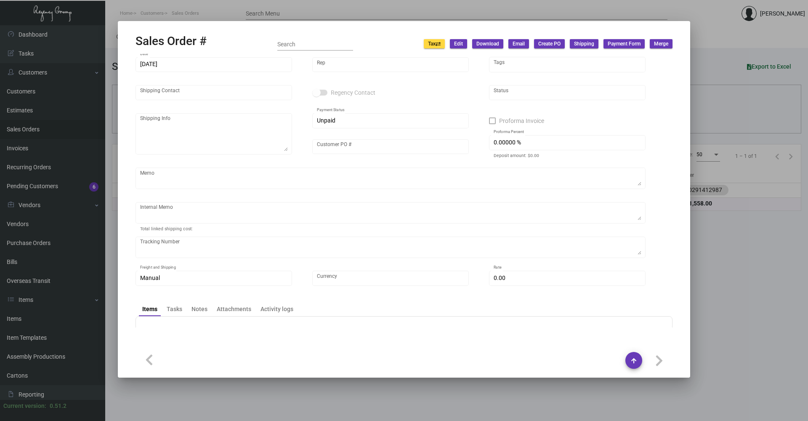
type input "$ 0.00"
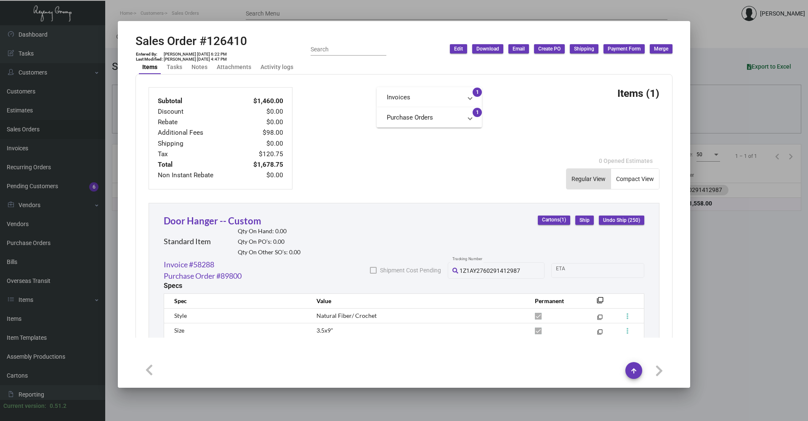
scroll to position [416, 0]
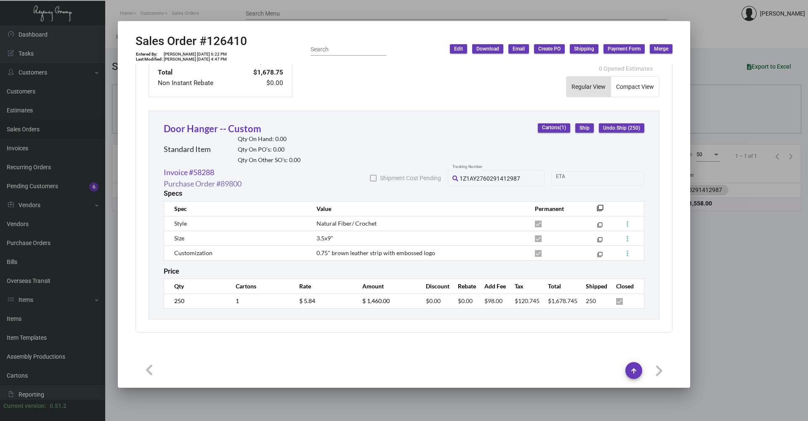
click at [212, 181] on link "Purchase Order #89800" at bounding box center [203, 183] width 78 height 11
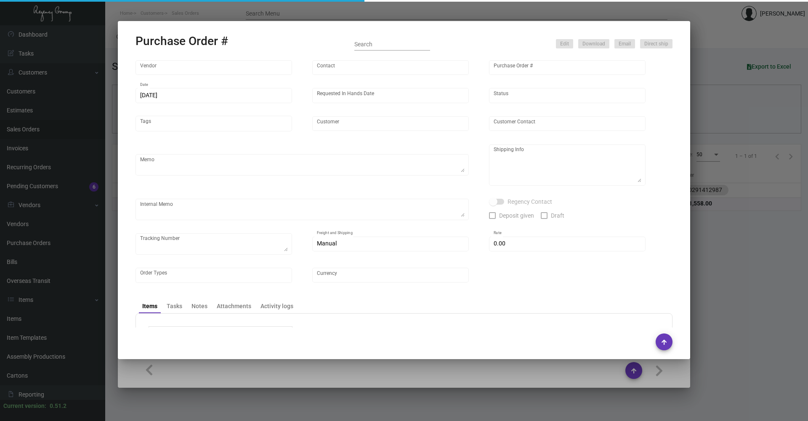
type input "Hangzhou [PERSON_NAME] Leisure Product Co. LTD"
type input "[PERSON_NAME]"
type input "89800"
type input "[DATE]"
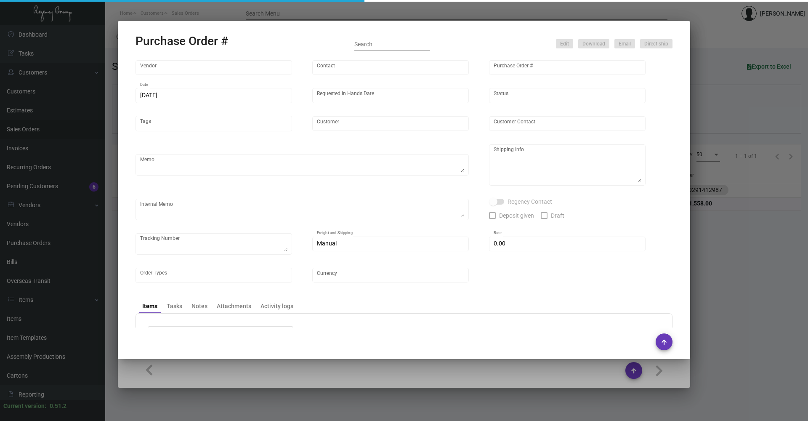
type input "[MEDICAL_DATA]"
type textarea "Regency Group NJ - [PERSON_NAME] [STREET_ADDRESS]"
checkbox input "true"
type input "$ 0.00"
type input "United States Dollar $"
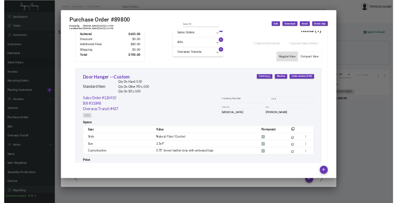
scroll to position [376, 0]
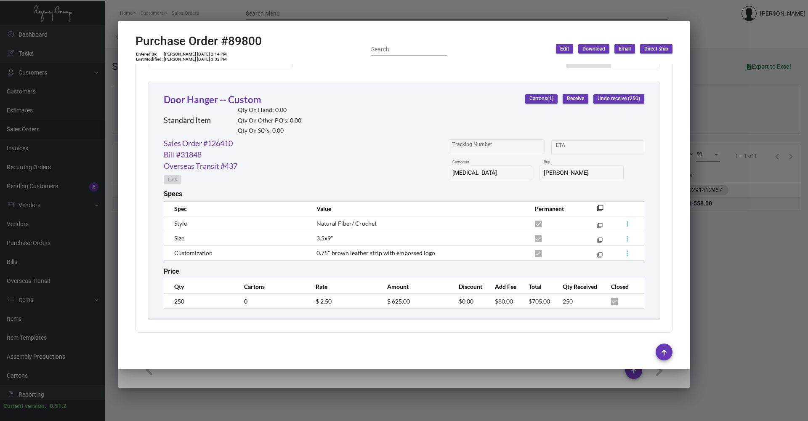
click at [740, 259] on div at bounding box center [404, 210] width 808 height 421
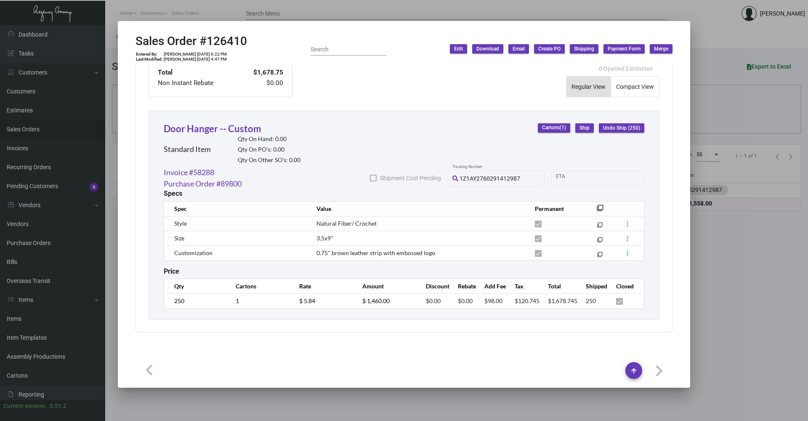
click at [736, 258] on div at bounding box center [404, 210] width 808 height 421
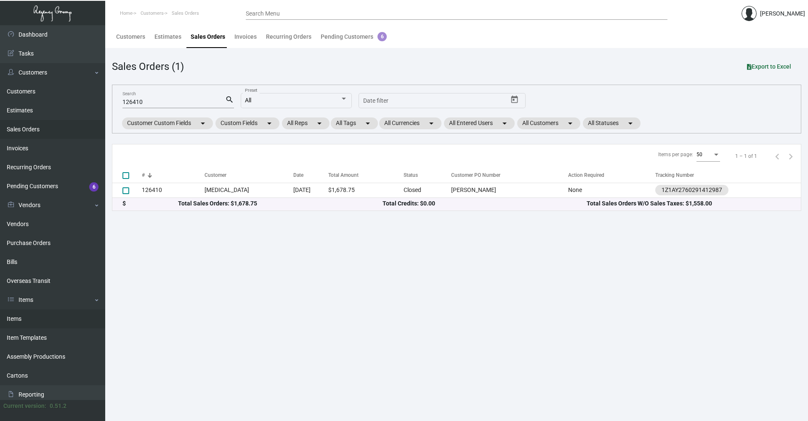
click at [33, 314] on link "Items" at bounding box center [52, 318] width 105 height 19
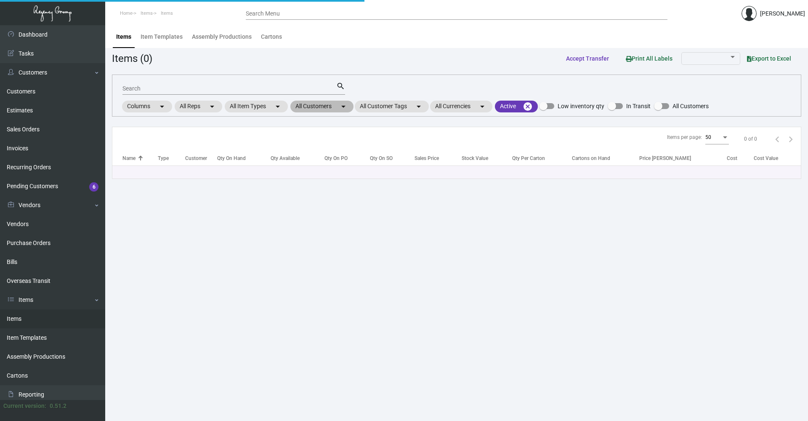
click at [344, 104] on mat-icon "arrow_drop_down" at bounding box center [343, 106] width 10 height 10
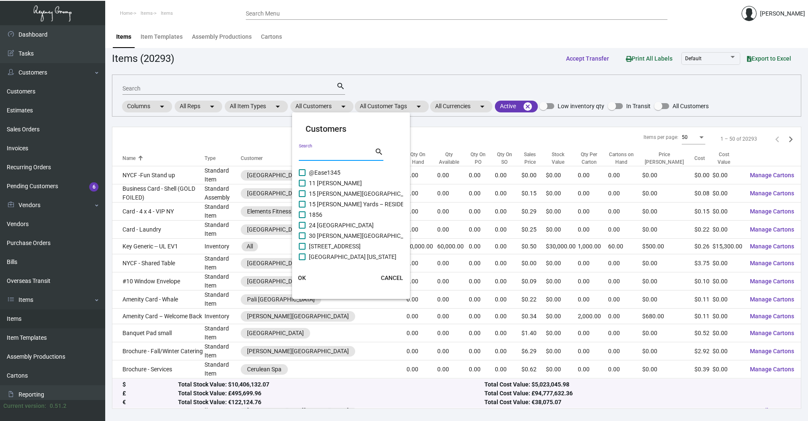
click at [341, 155] on input "Search" at bounding box center [337, 154] width 76 height 7
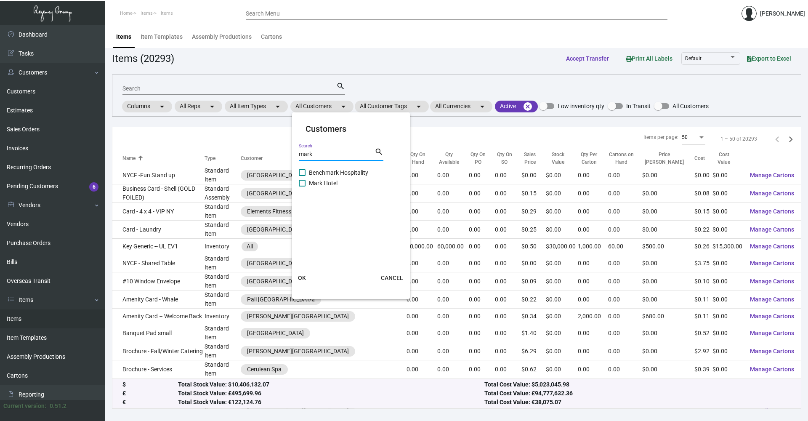
type input "mark"
drag, startPoint x: 303, startPoint y: 181, endPoint x: 305, endPoint y: 187, distance: 6.9
click at [303, 181] on span at bounding box center [302, 183] width 7 height 7
click at [302, 187] on input "Mark Hotel" at bounding box center [302, 187] width 0 height 0
checkbox input "true"
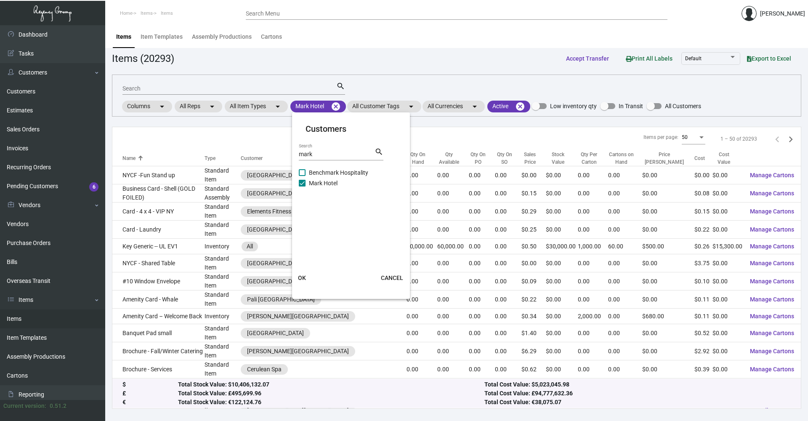
click at [302, 282] on button "OK" at bounding box center [302, 277] width 27 height 15
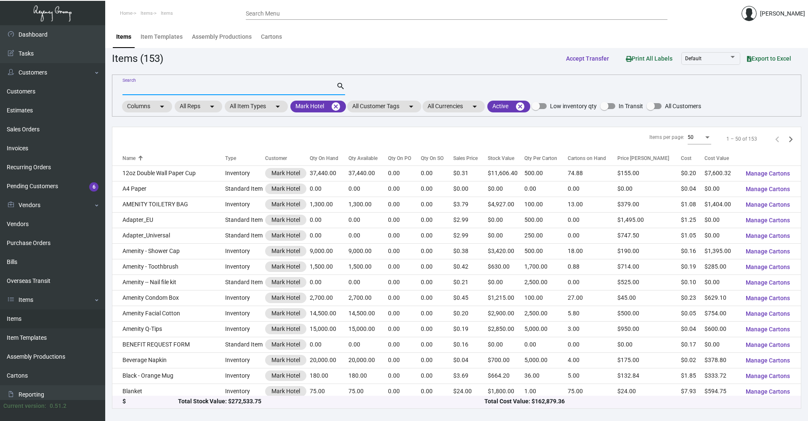
click at [152, 90] on input "Search" at bounding box center [230, 88] width 214 height 7
type input "tray"
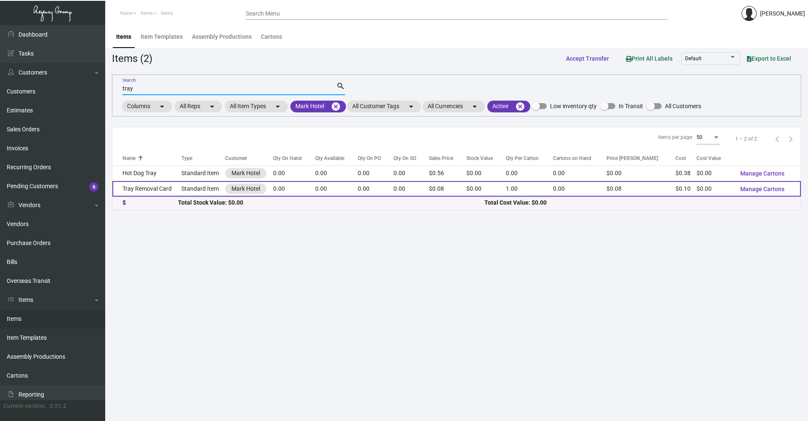
click at [172, 188] on td "Tray Removal Card" at bounding box center [146, 189] width 69 height 16
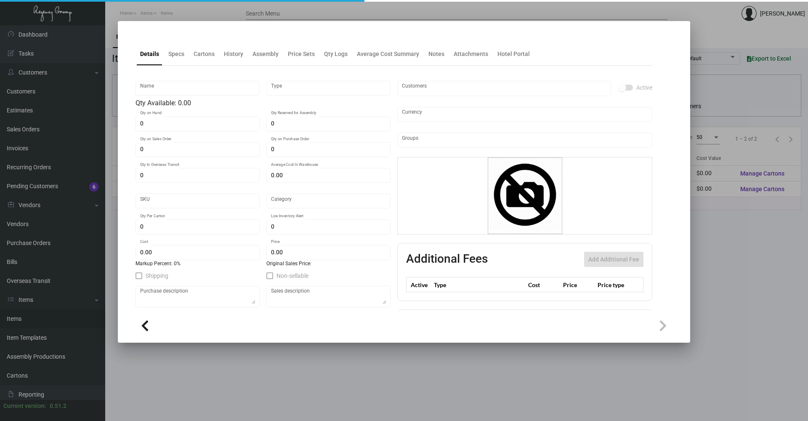
type input "Tray Removal Card"
type input "Standard Item"
type input "$ 0.00"
type input "MRK-Tray Removal Card-43"
type input "Standard"
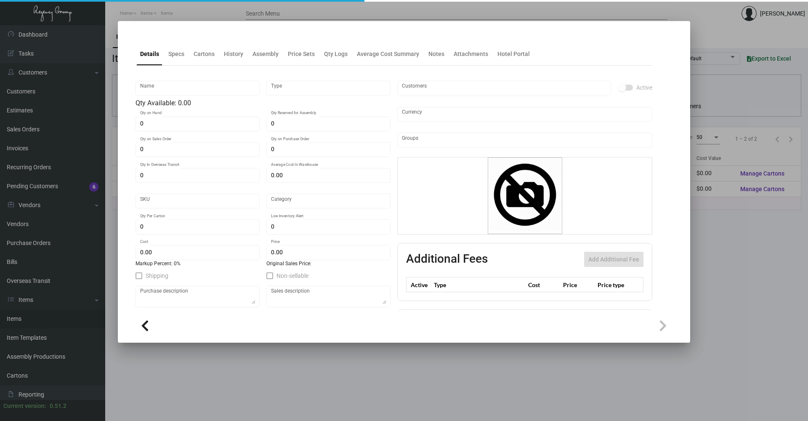
type input "1"
type input "$ 0.0989"
type input "$ 0.0799"
checkbox input "true"
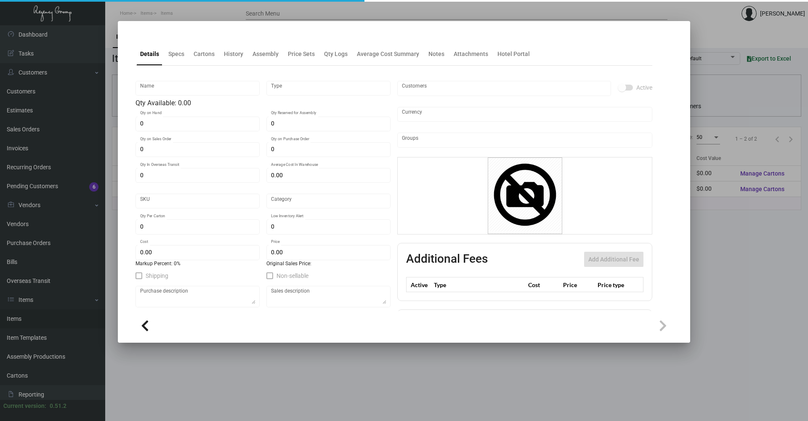
type input "United States Dollar $"
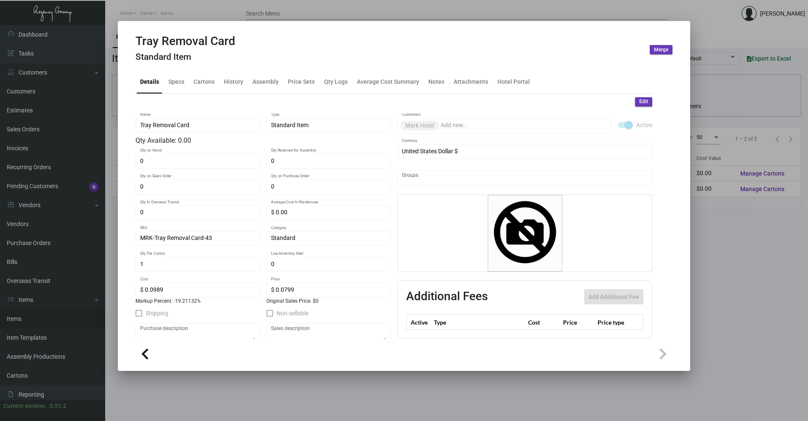
click at [179, 11] on div at bounding box center [404, 210] width 808 height 421
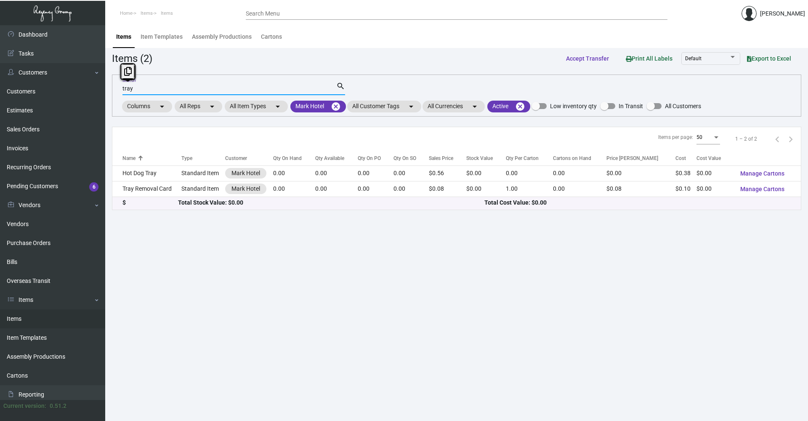
drag, startPoint x: 108, startPoint y: 92, endPoint x: 123, endPoint y: 88, distance: 14.9
click at [101, 90] on div "Dashboard Dashboard Tasks Customers Customers Estimates Sales Orders Invoices R…" at bounding box center [404, 223] width 808 height 396
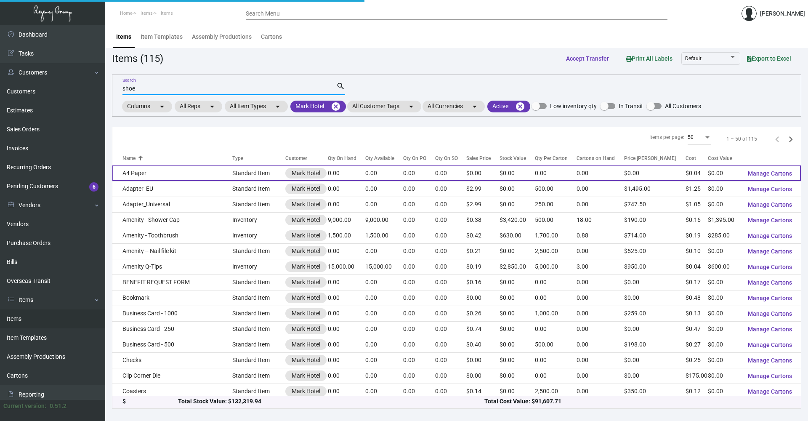
type input "shoe"
